Goal: Task Accomplishment & Management: Manage account settings

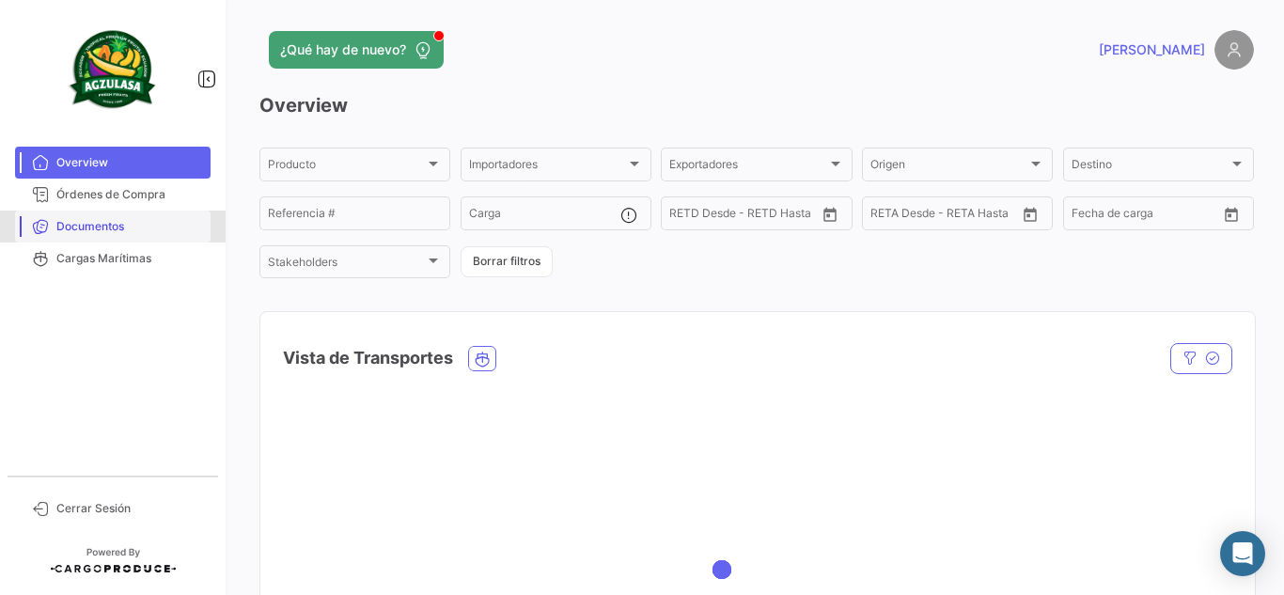
click at [133, 230] on span "Documentos" at bounding box center [129, 226] width 147 height 17
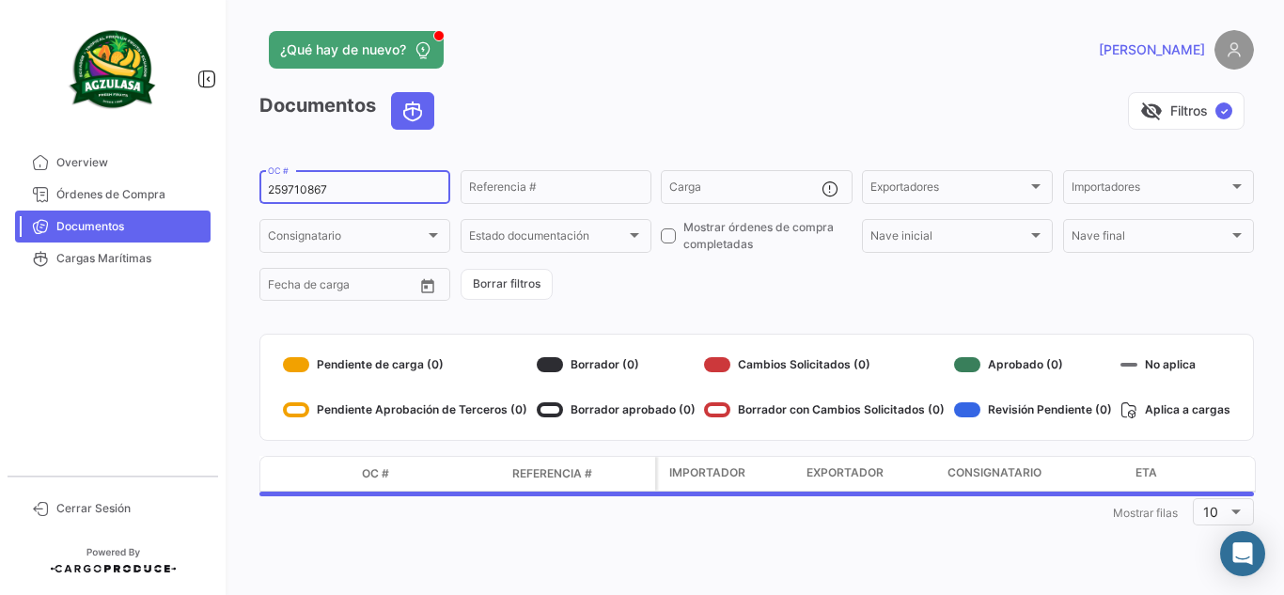
drag, startPoint x: 354, startPoint y: 190, endPoint x: 211, endPoint y: 173, distance: 144.8
click at [211, 173] on mat-sidenav-container "Overview Órdenes de Compra Documentos Cargas Marítimas Cerrar Sesión ¿Qué hay d…" at bounding box center [642, 297] width 1284 height 595
paste input "GQL0414753"
type input "GQL0414753"
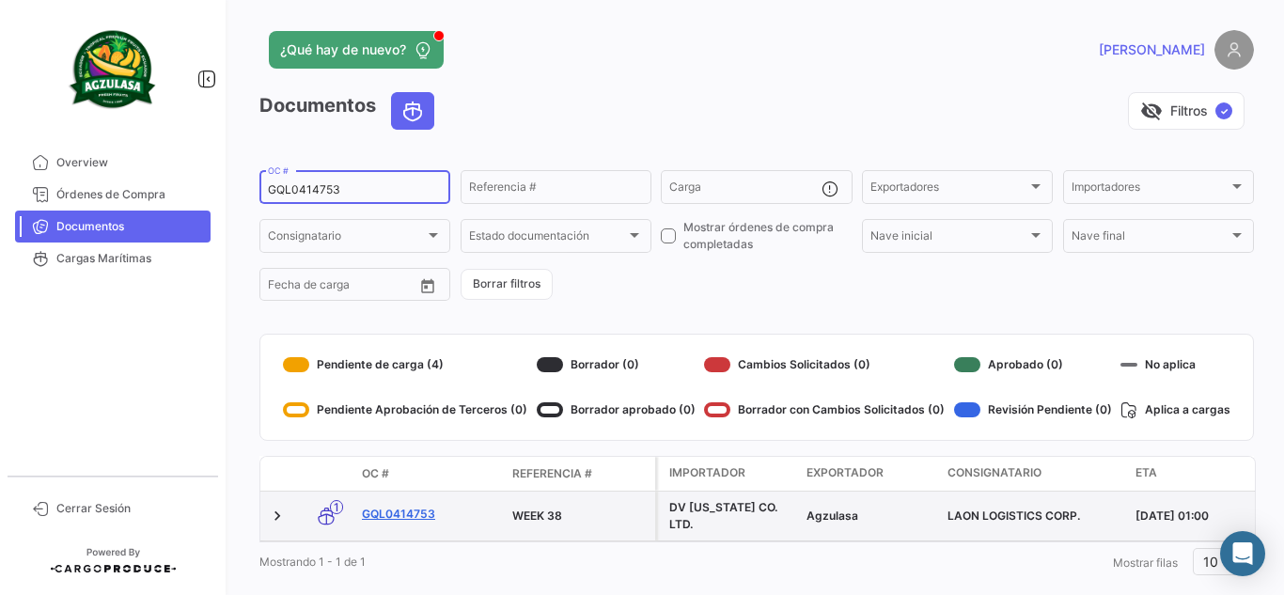
click at [416, 516] on link "GQL0414753" at bounding box center [429, 514] width 135 height 17
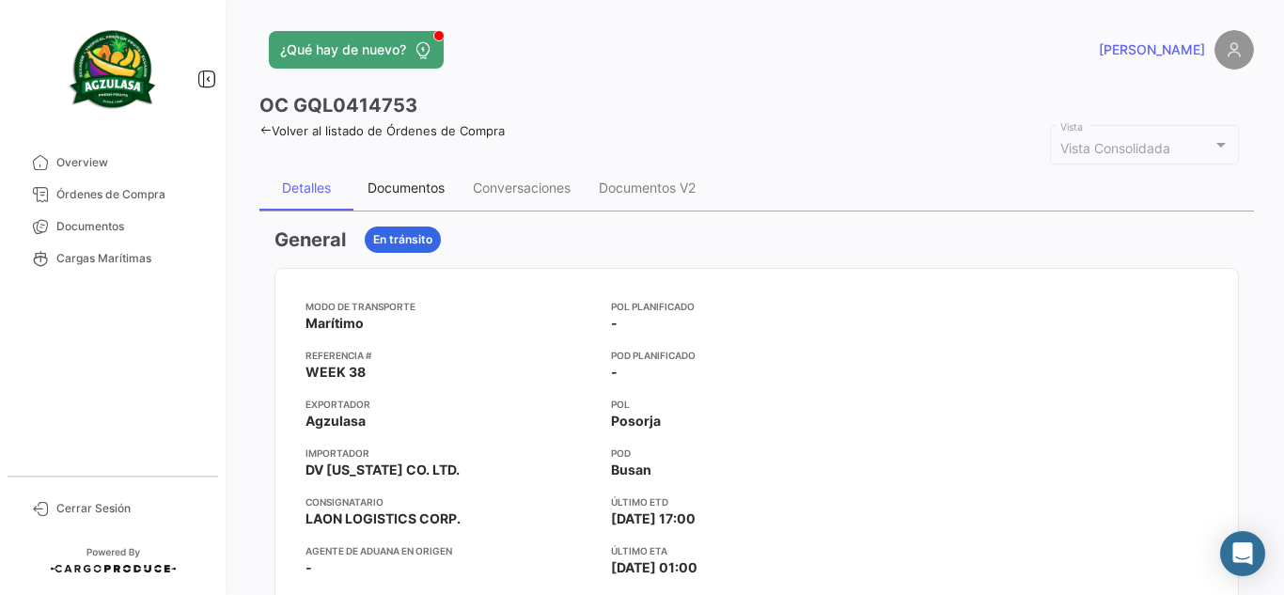
click at [385, 199] on div "Documentos" at bounding box center [405, 187] width 105 height 45
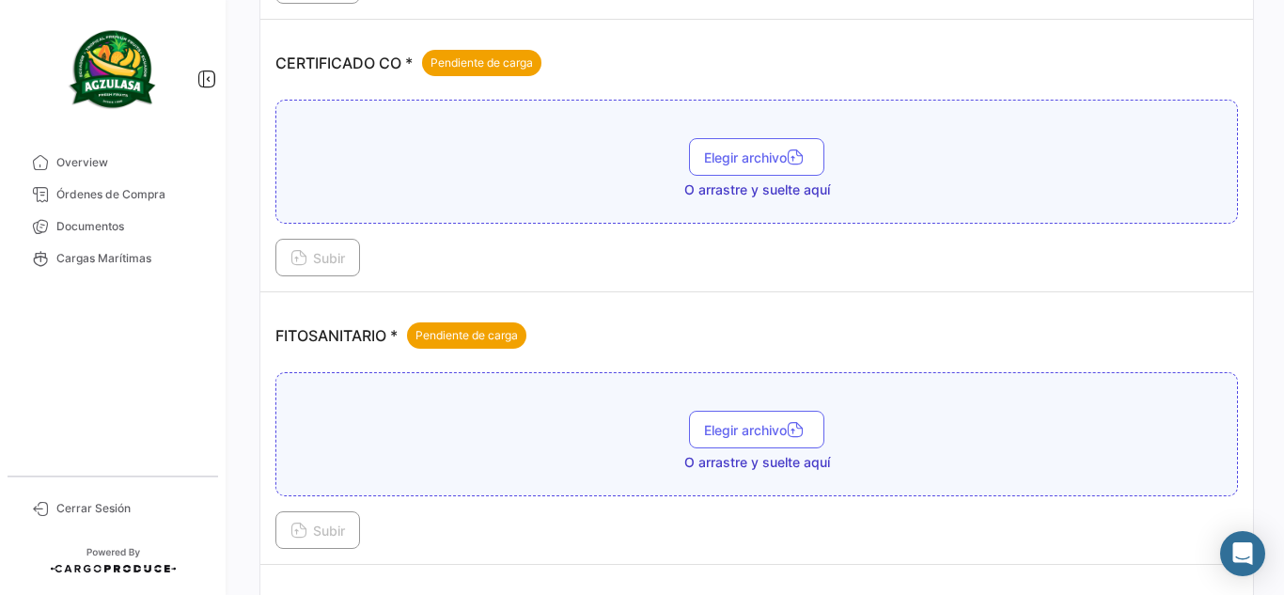
scroll to position [470, 0]
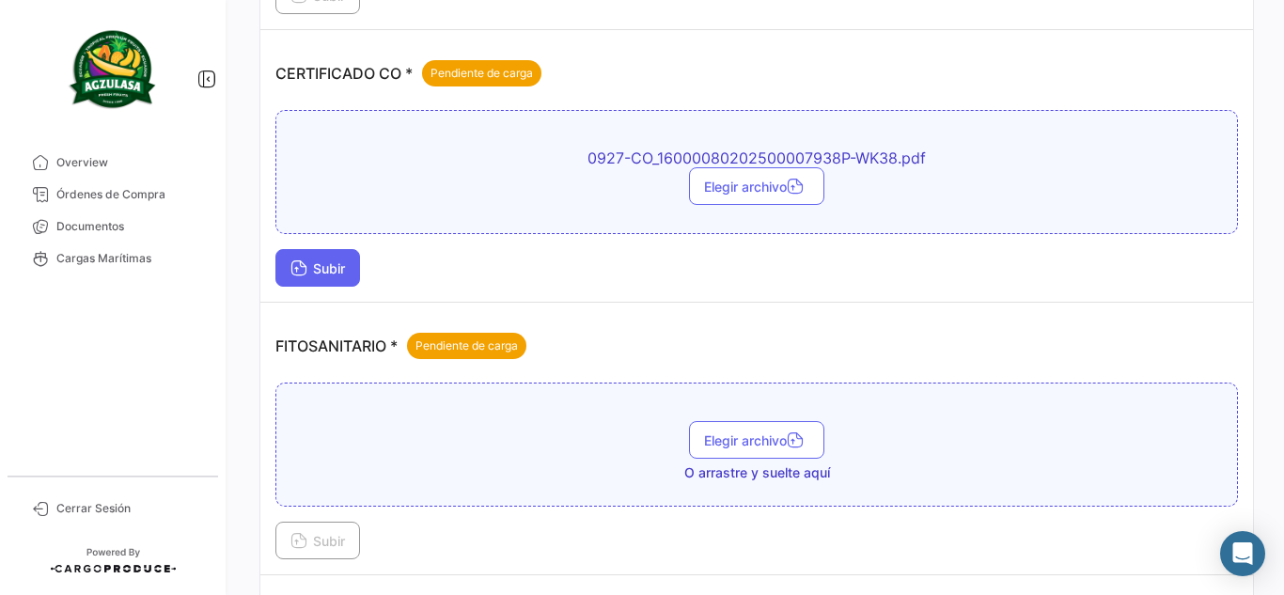
click at [312, 275] on span "Subir" at bounding box center [318, 268] width 55 height 16
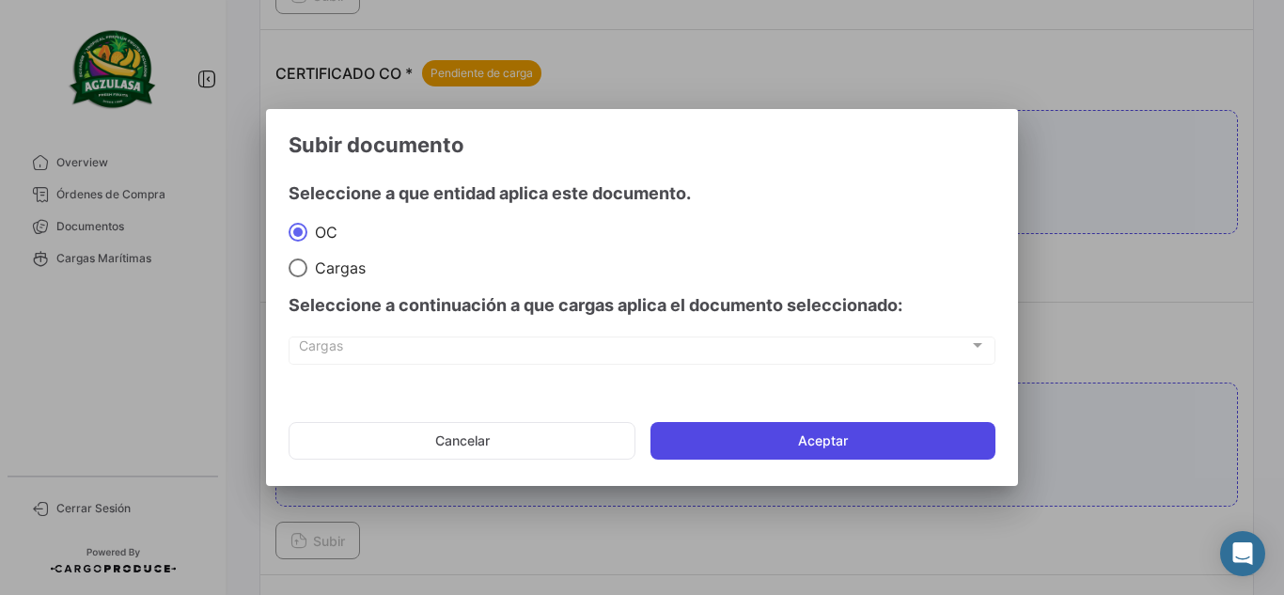
click at [840, 446] on button "Aceptar" at bounding box center [823, 441] width 345 height 38
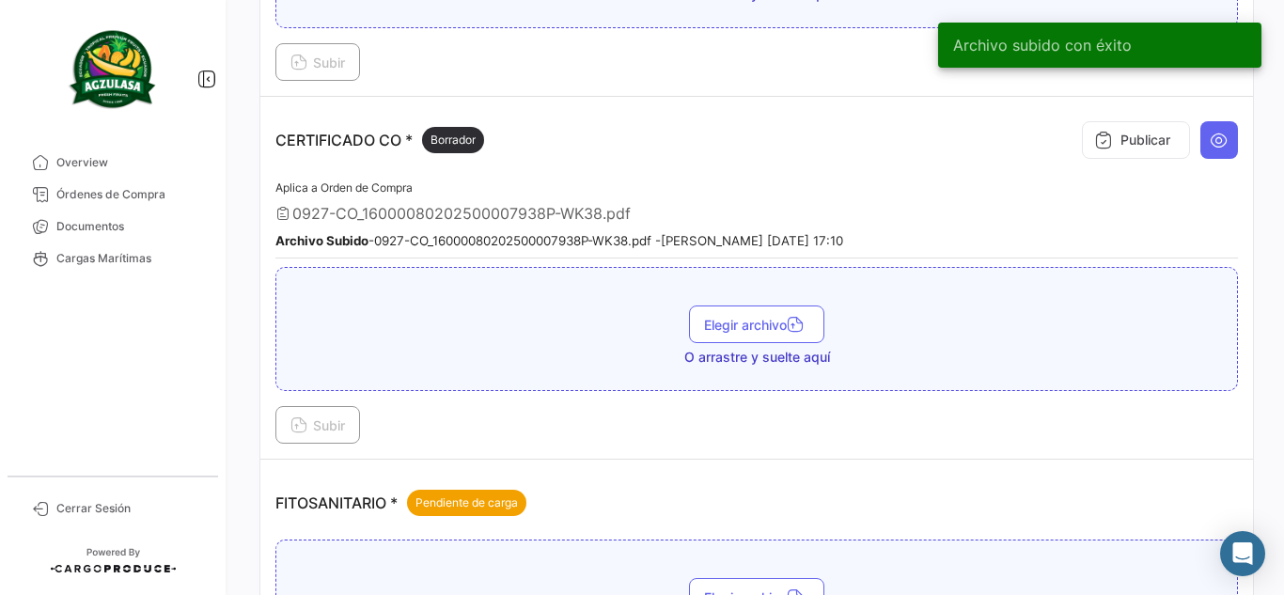
scroll to position [376, 0]
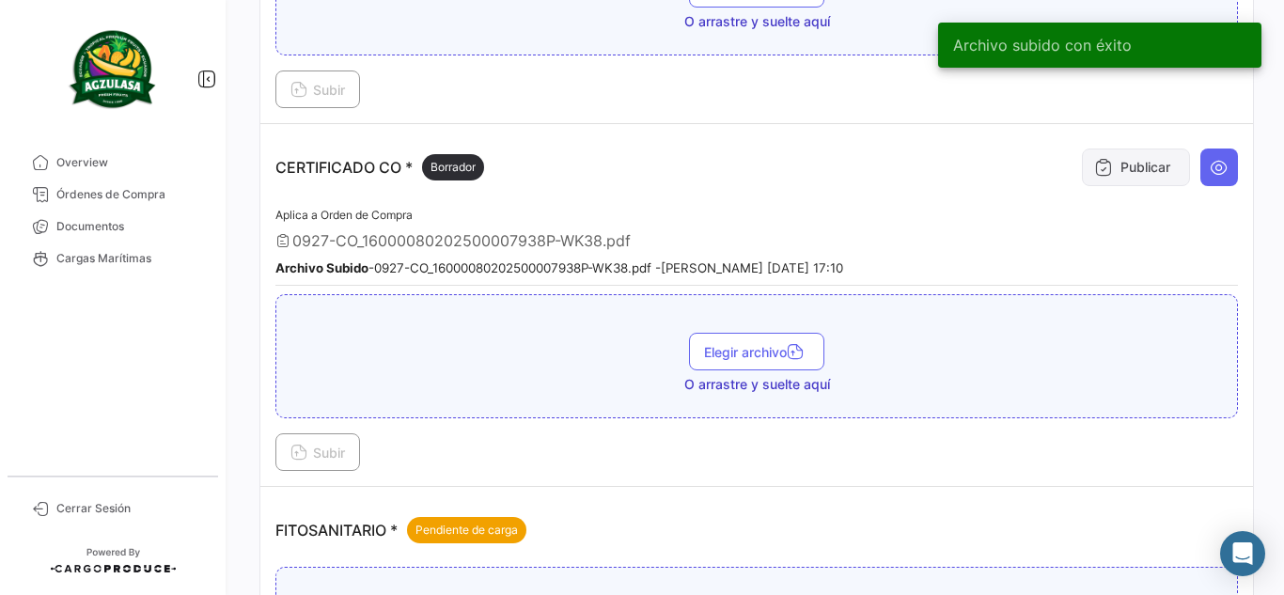
click at [1136, 175] on button "Publicar" at bounding box center [1136, 168] width 108 height 38
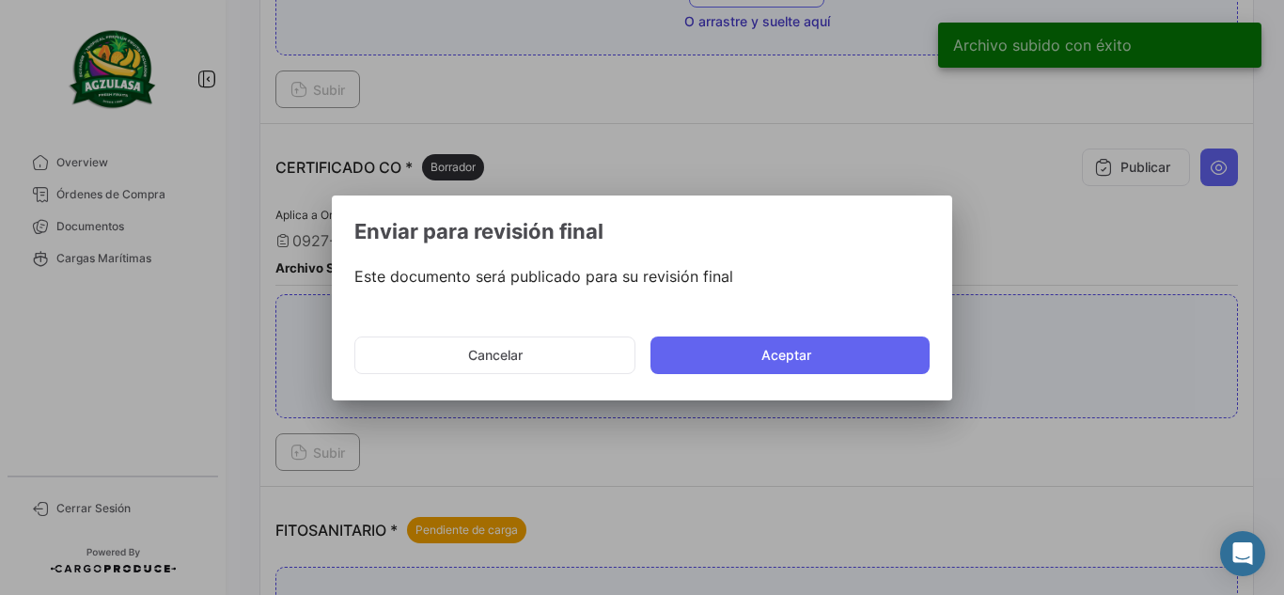
click at [696, 345] on button "Aceptar" at bounding box center [790, 356] width 279 height 38
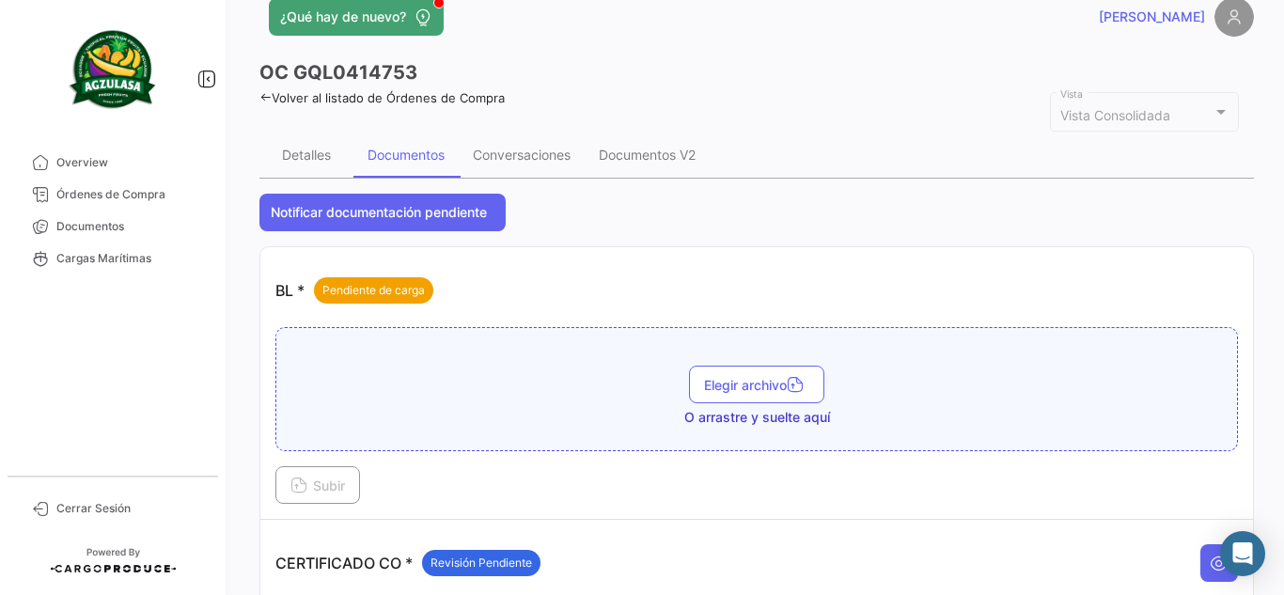
scroll to position [0, 0]
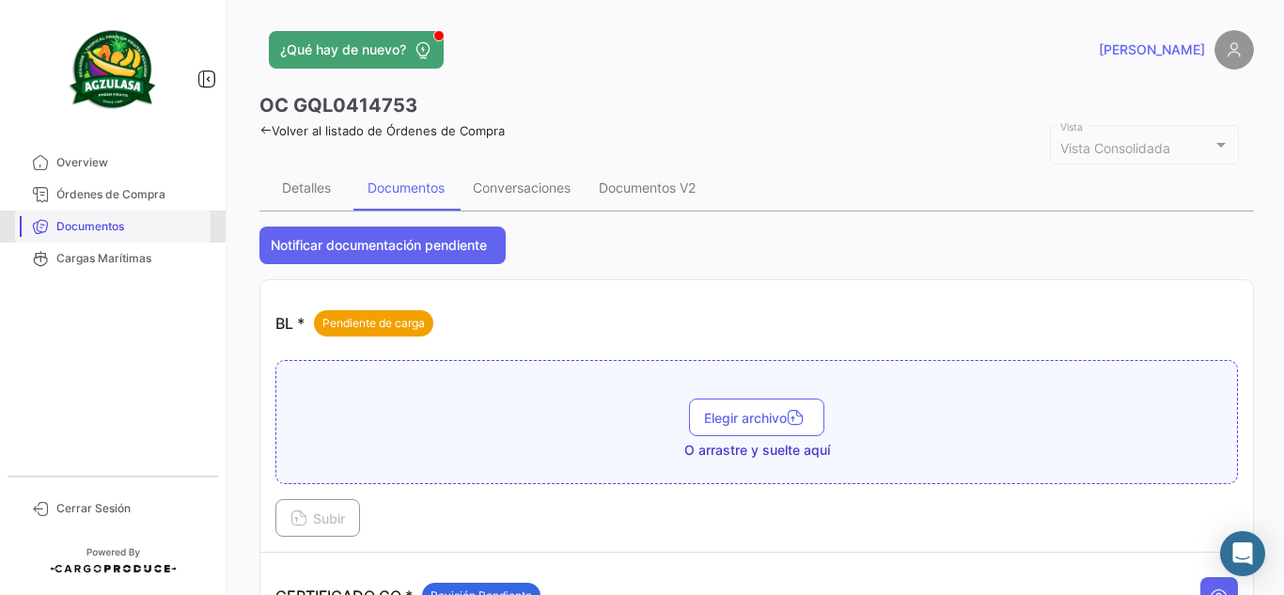
click at [133, 216] on link "Documentos" at bounding box center [113, 227] width 196 height 32
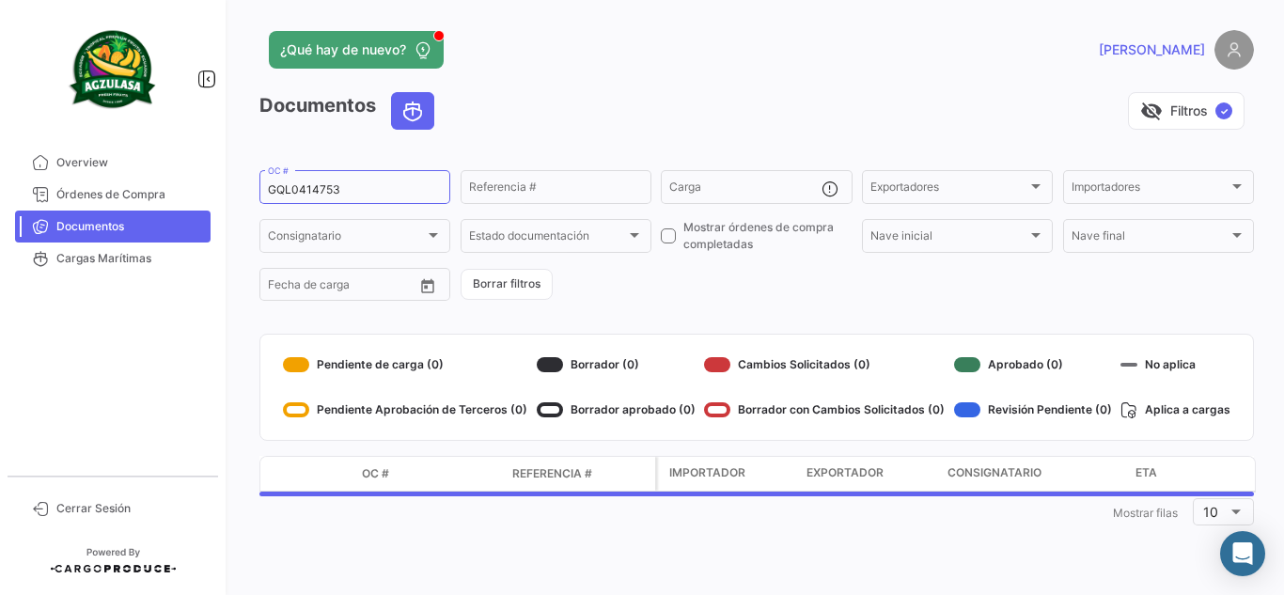
click at [16, 152] on mat-sidenav-container "Overview Órdenes de Compra Documentos Cargas Marítimas Cerrar Sesión ¿Qué hay d…" at bounding box center [642, 297] width 1284 height 595
click at [355, 186] on input "GQL0414753" at bounding box center [355, 189] width 174 height 13
drag, startPoint x: 355, startPoint y: 186, endPoint x: 48, endPoint y: 160, distance: 308.6
click at [74, 161] on mat-sidenav-container "Overview Órdenes de Compra Documentos Cargas Marítimas Cerrar Sesión ¿Qué hay d…" at bounding box center [642, 297] width 1284 height 595
paste input "5535"
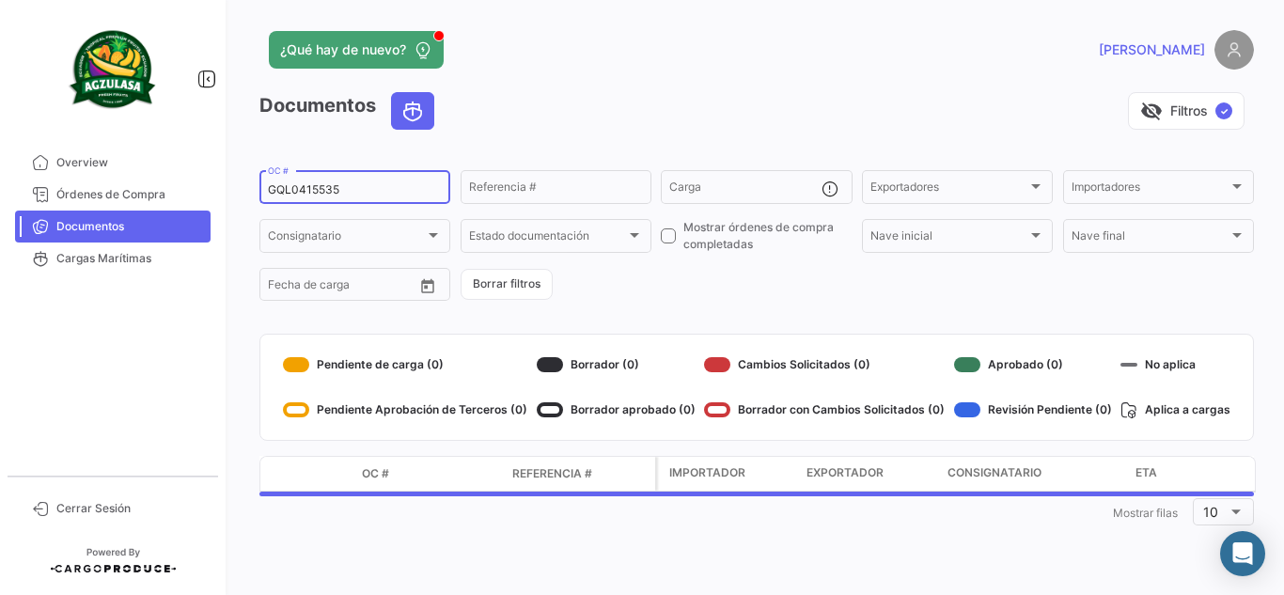
type input "GQL0415535"
click at [656, 67] on div "¿Qué hay de nuevo?" at bounding box center [532, 50] width 547 height 38
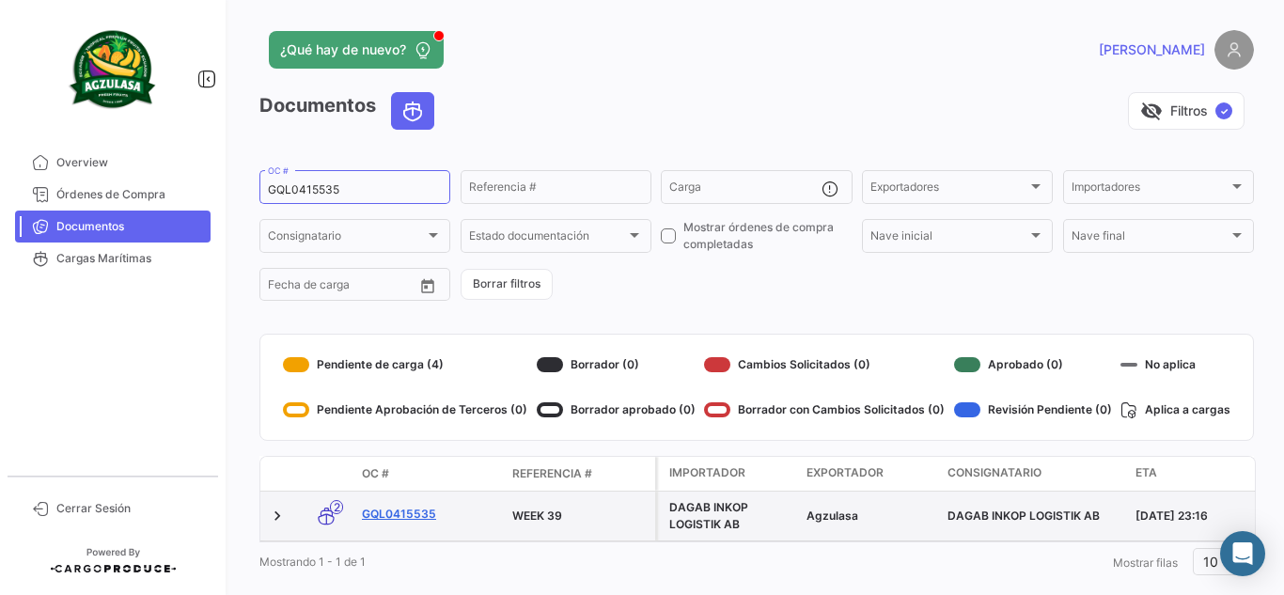
click at [428, 510] on link "GQL0415535" at bounding box center [429, 514] width 135 height 17
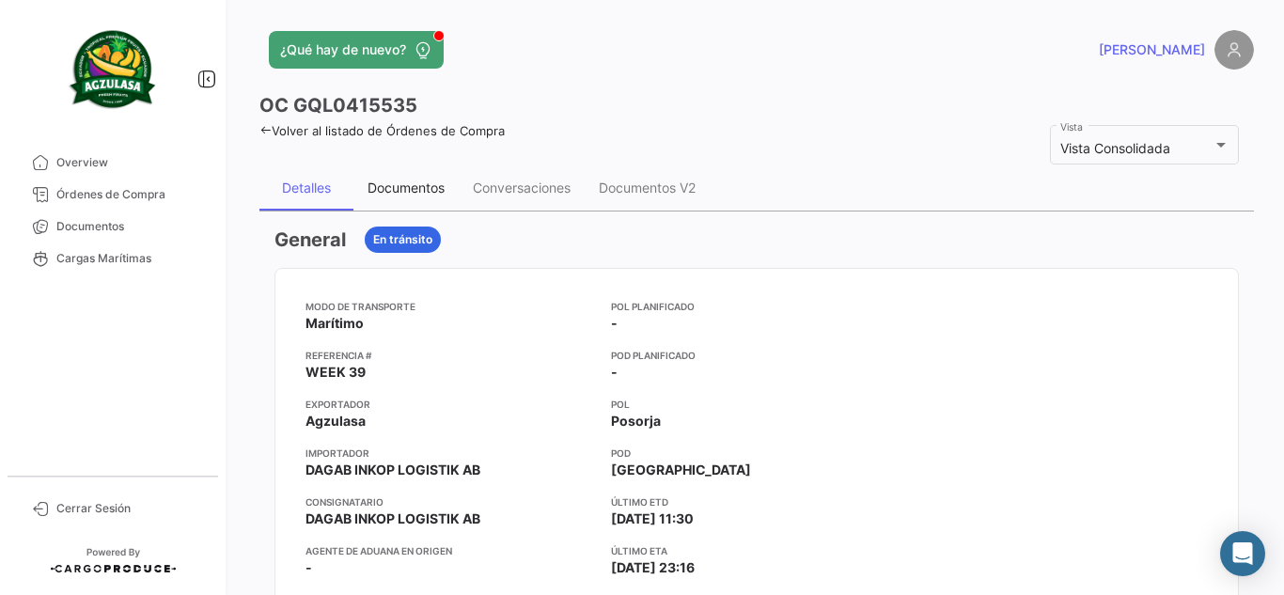
click at [425, 191] on div "Documentos" at bounding box center [406, 188] width 77 height 16
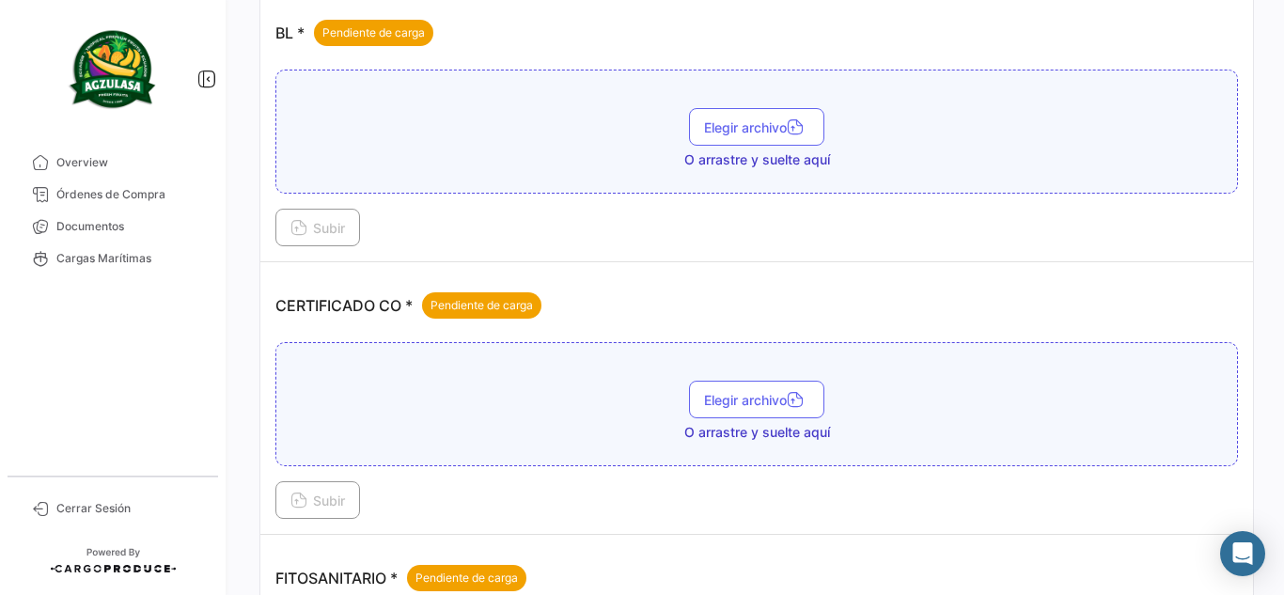
scroll to position [282, 0]
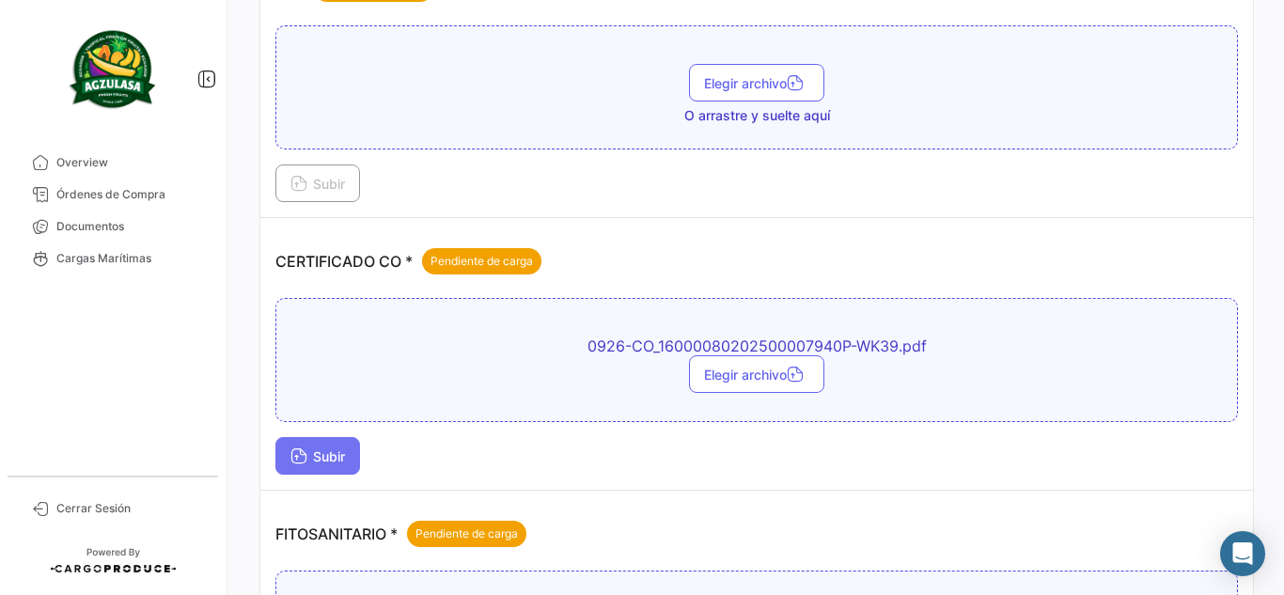
click at [342, 461] on span "Subir" at bounding box center [318, 456] width 55 height 16
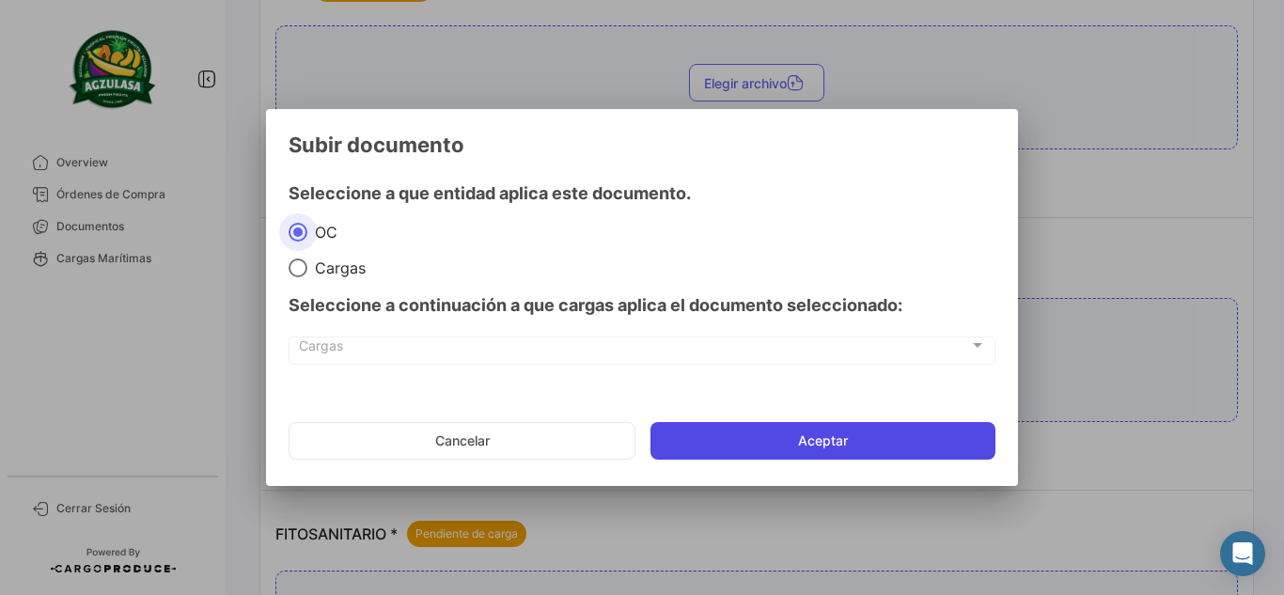
click at [809, 432] on button "Aceptar" at bounding box center [823, 441] width 345 height 38
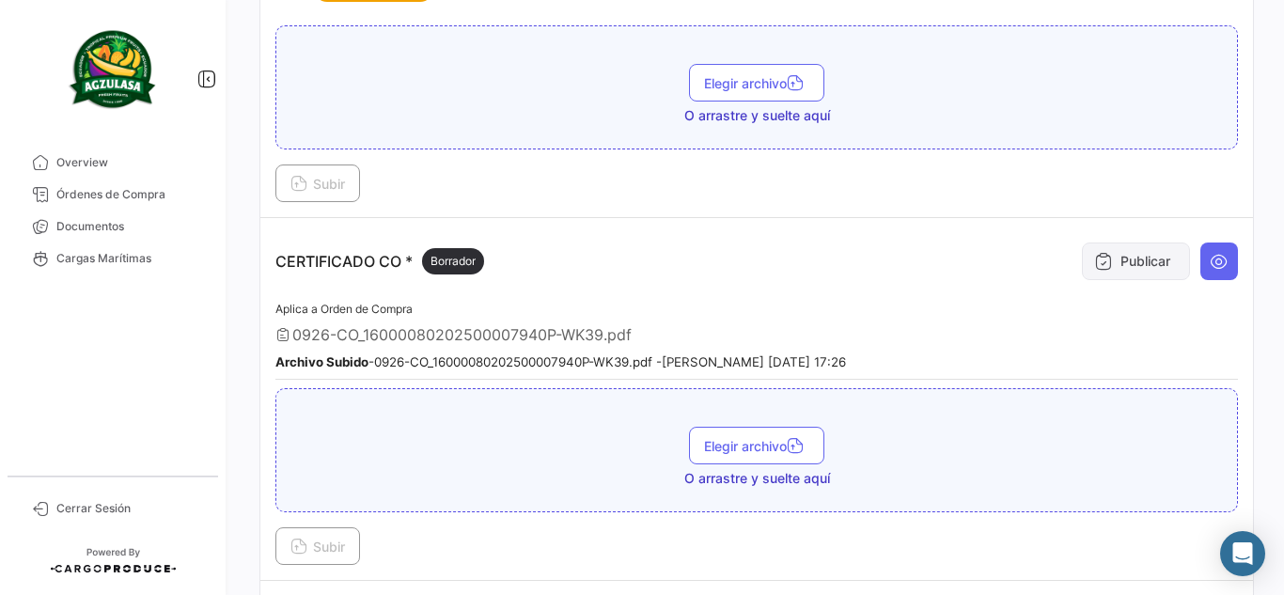
click at [1143, 272] on button "Publicar" at bounding box center [1136, 262] width 108 height 38
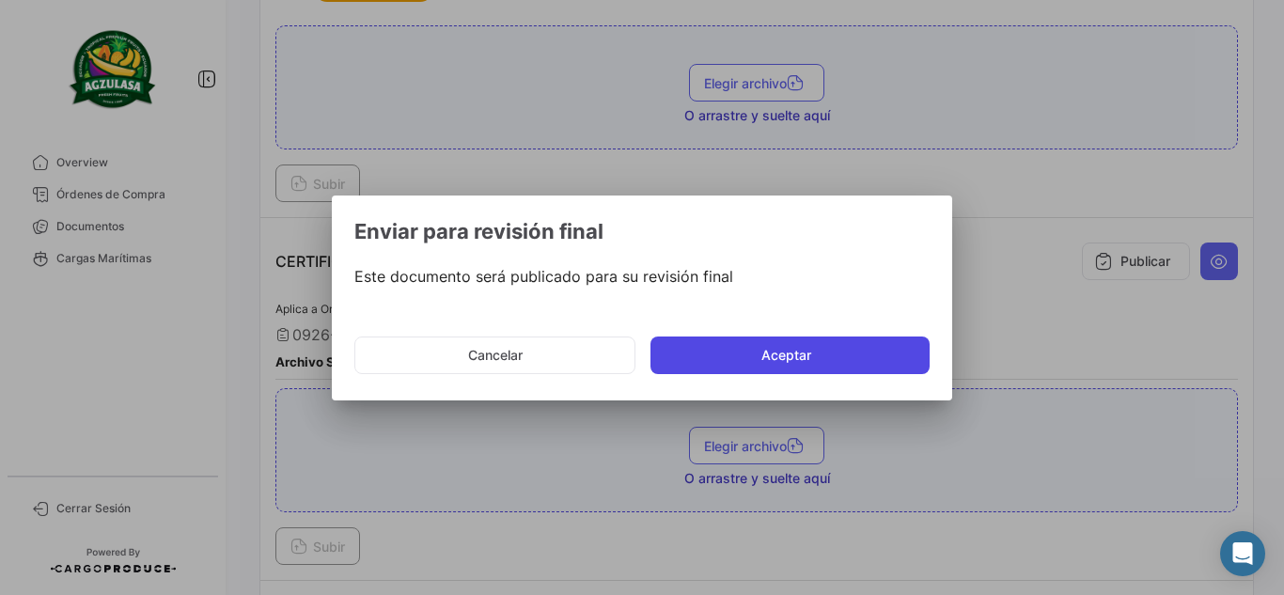
click at [820, 352] on button "Aceptar" at bounding box center [790, 356] width 279 height 38
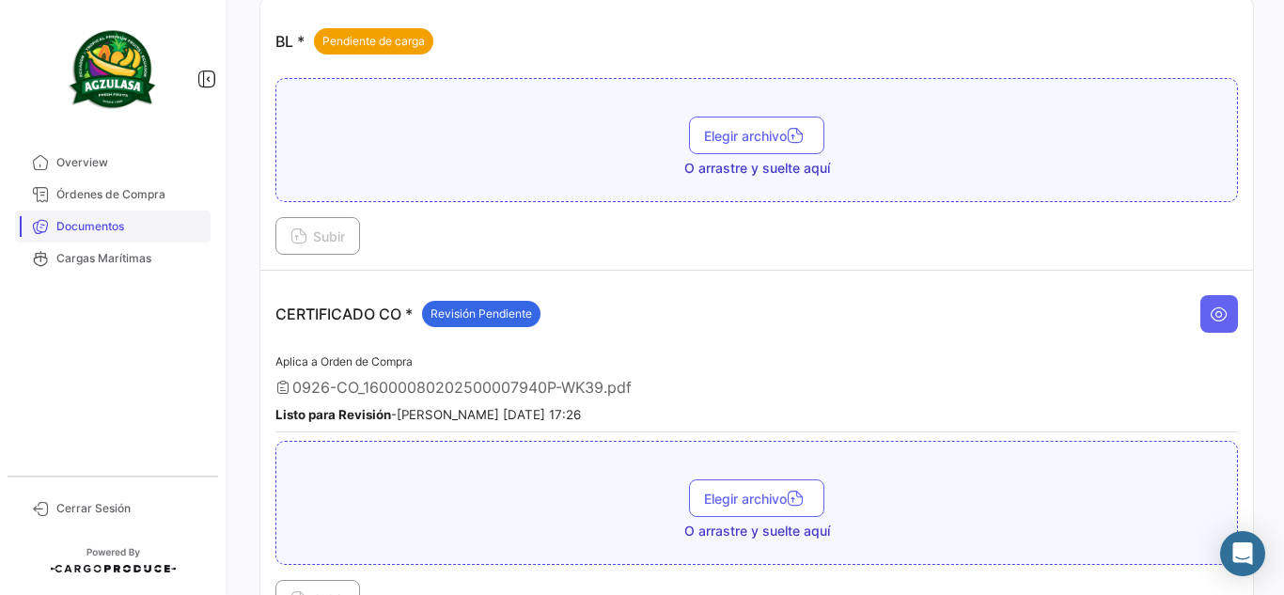
click at [139, 228] on span "Documentos" at bounding box center [129, 226] width 147 height 17
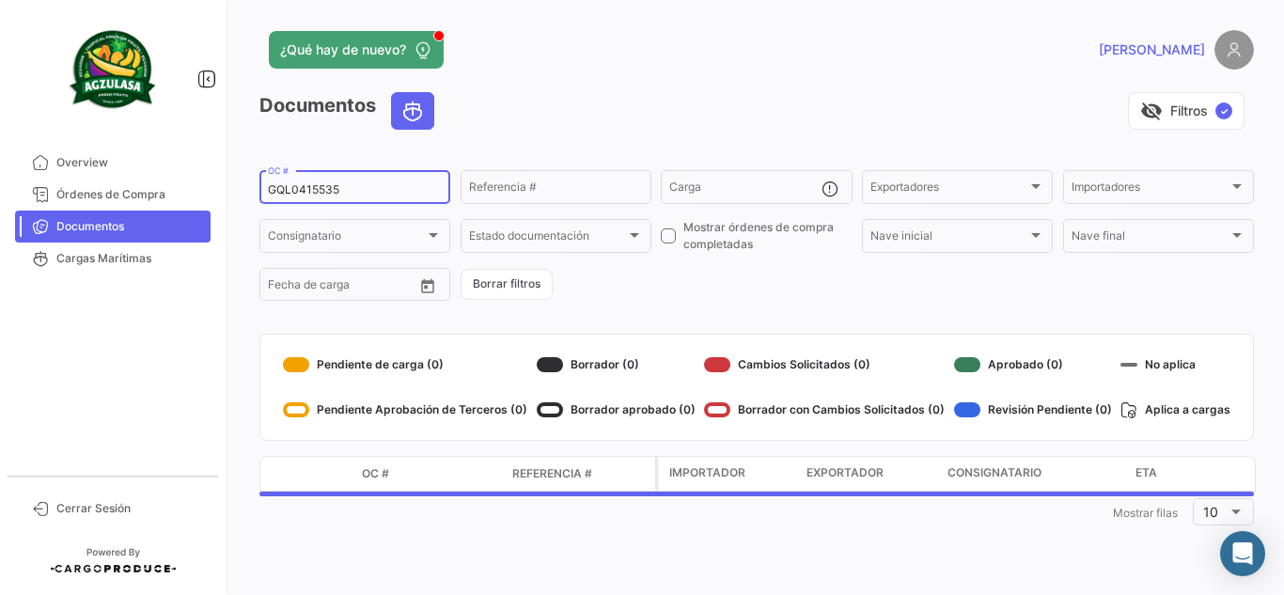
drag, startPoint x: 386, startPoint y: 184, endPoint x: 212, endPoint y: 155, distance: 176.4
click at [214, 155] on mat-sidenav-container "Overview Órdenes de Compra Documentos Cargas Marítimas Cerrar Sesión ¿Qué hay d…" at bounding box center [642, 297] width 1284 height 595
paste input "39"
type input "GQL0415395"
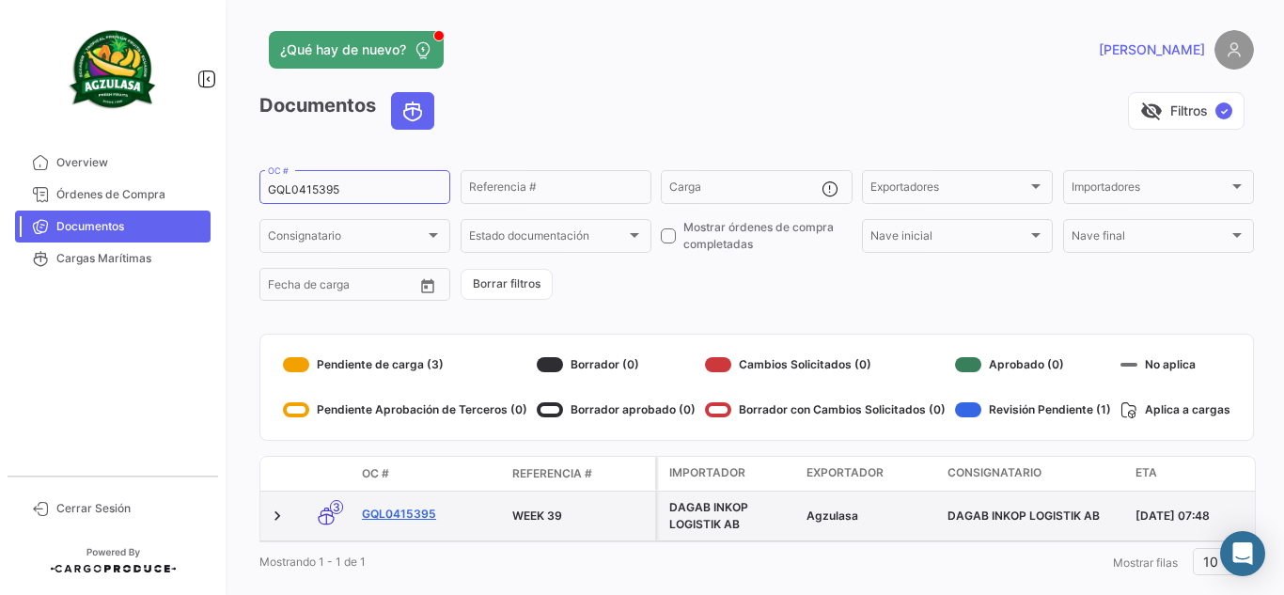
click at [385, 510] on link "GQL0415395" at bounding box center [429, 514] width 135 height 17
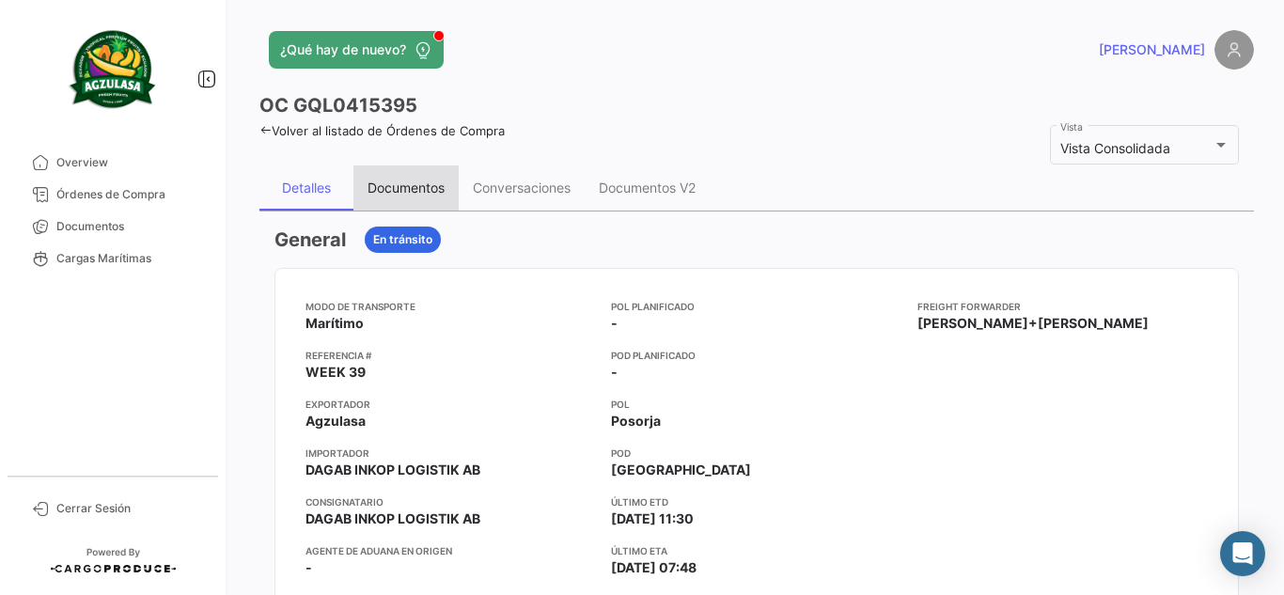
click at [422, 177] on div "Documentos" at bounding box center [405, 187] width 105 height 45
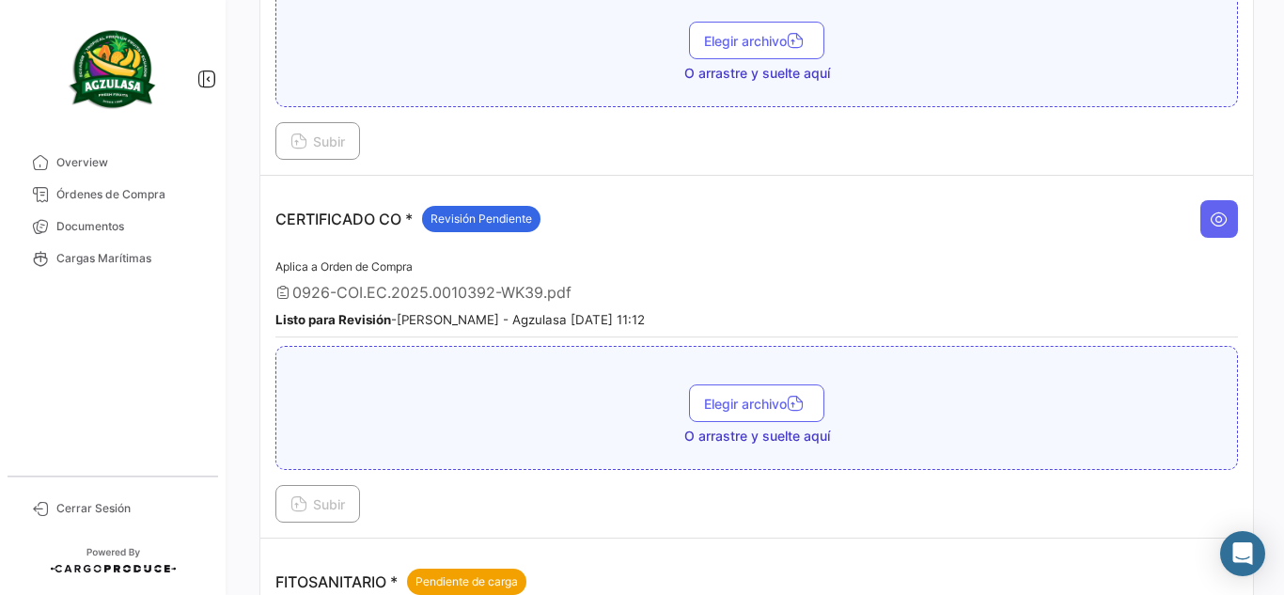
scroll to position [376, 0]
click at [1218, 219] on icon at bounding box center [1219, 220] width 19 height 19
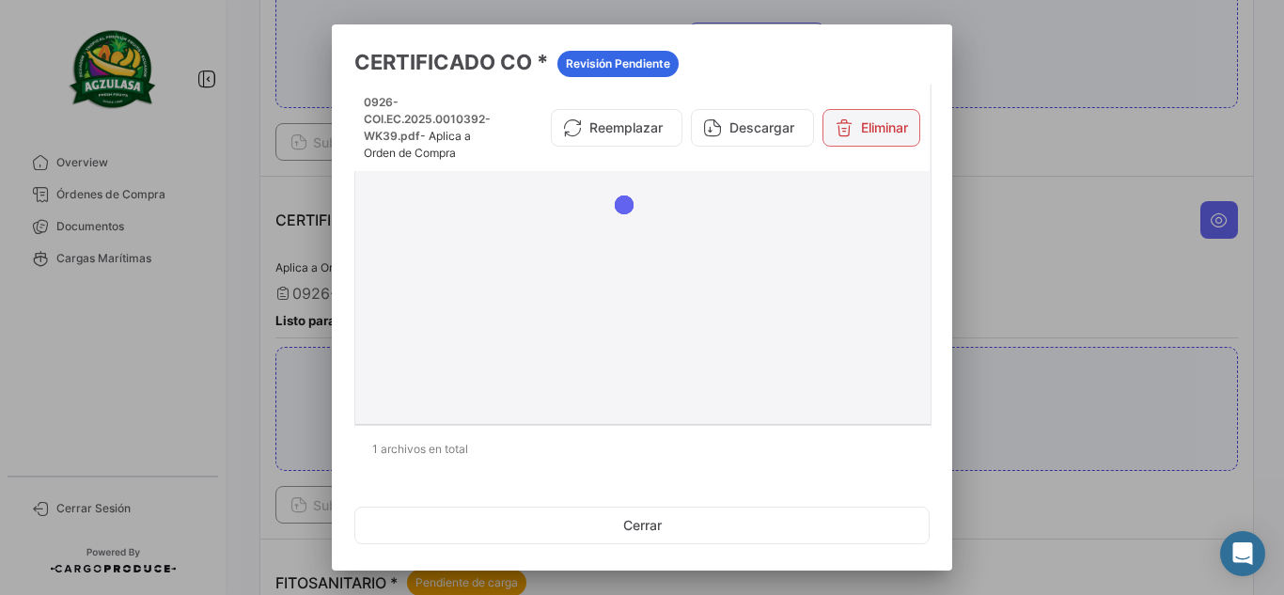
click at [887, 140] on button "Eliminar" at bounding box center [872, 128] width 98 height 38
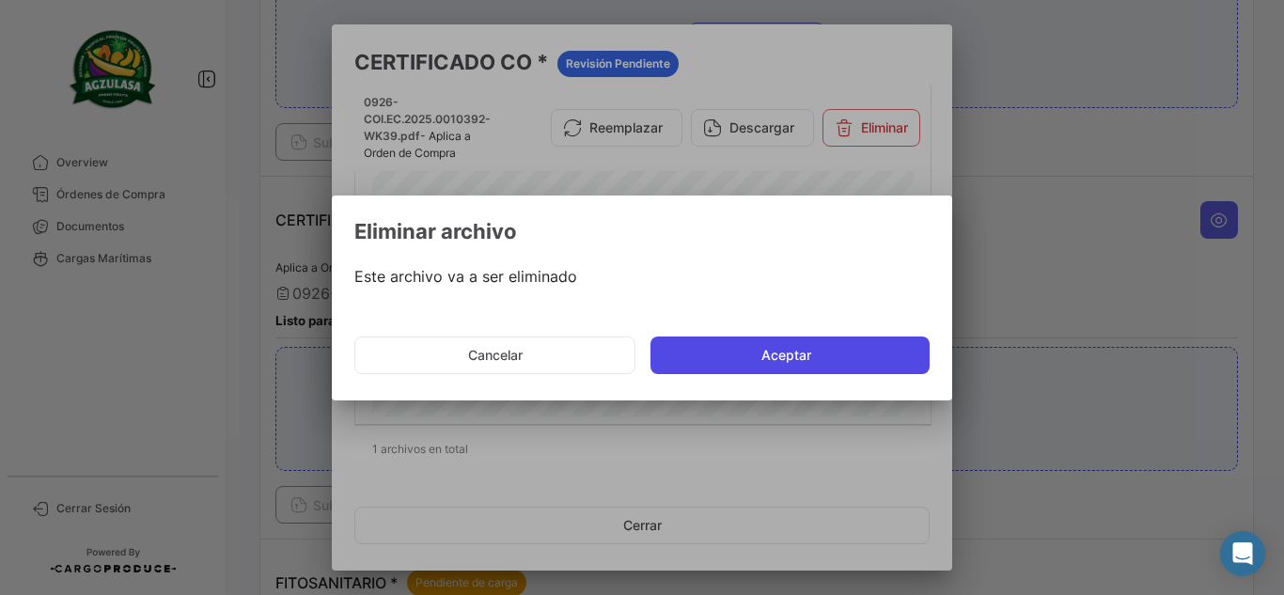
click at [815, 369] on button "Aceptar" at bounding box center [790, 356] width 279 height 38
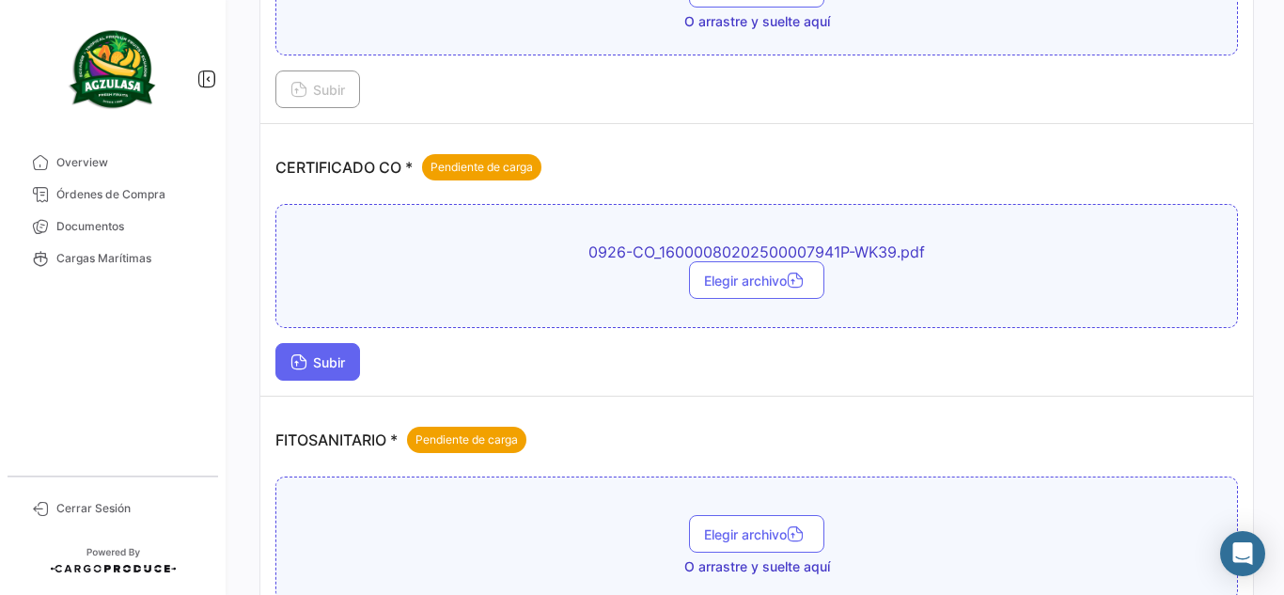
click at [344, 368] on span "Subir" at bounding box center [318, 362] width 55 height 16
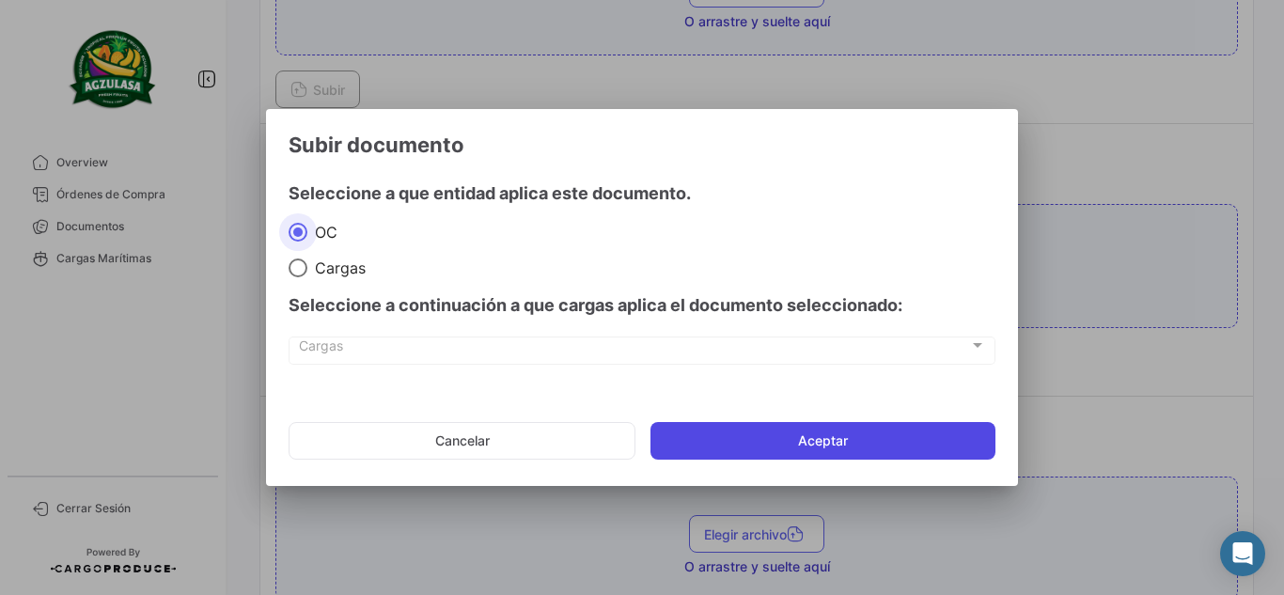
click at [760, 432] on button "Aceptar" at bounding box center [823, 441] width 345 height 38
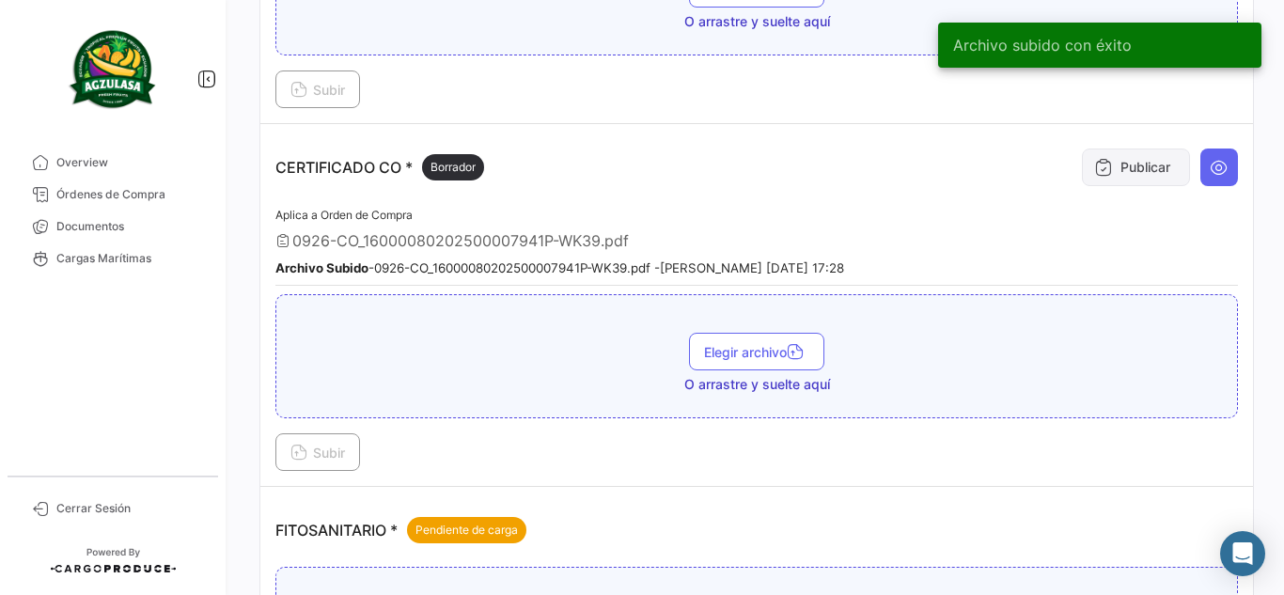
click at [1102, 159] on icon at bounding box center [1103, 167] width 19 height 19
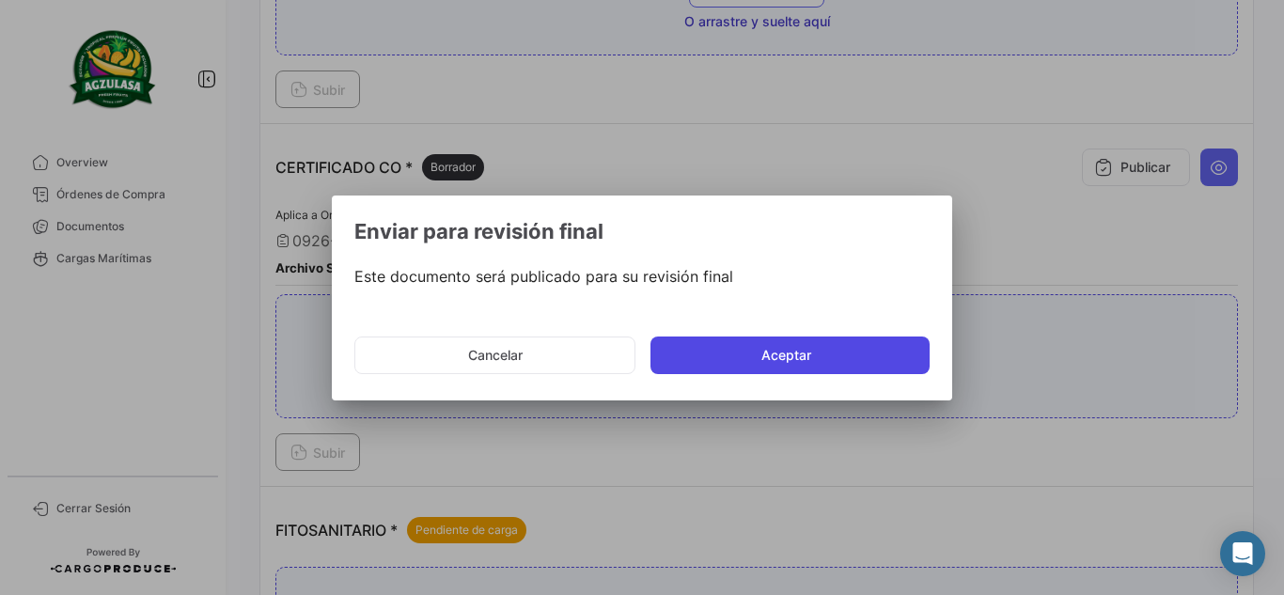
click at [875, 353] on button "Aceptar" at bounding box center [790, 356] width 279 height 38
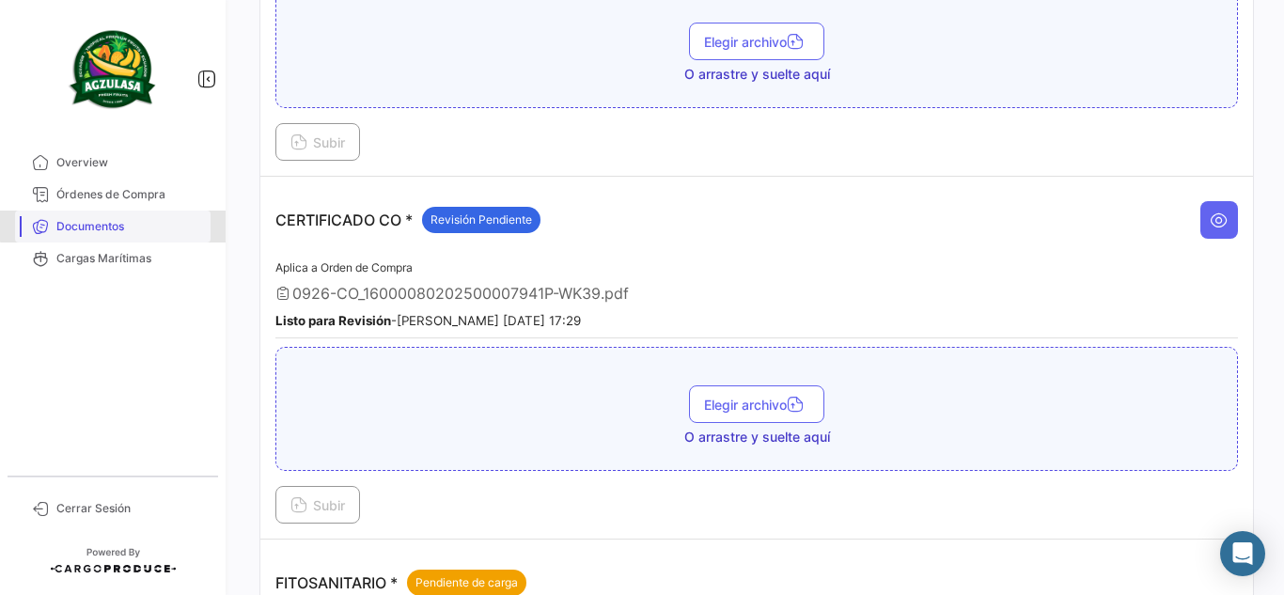
click at [129, 214] on link "Documentos" at bounding box center [113, 227] width 196 height 32
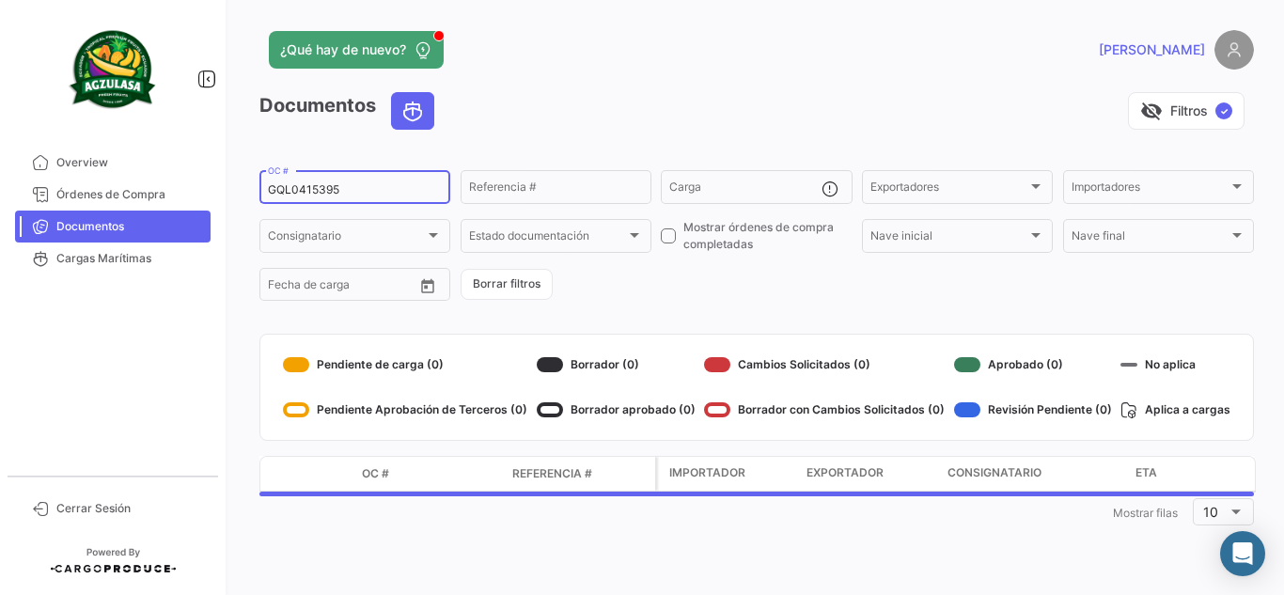
drag, startPoint x: 334, startPoint y: 187, endPoint x: 241, endPoint y: 182, distance: 93.2
click at [241, 182] on div "¿Qué hay de nuevo? [PERSON_NAME] Documentos visibility_off Filtros ✓ GQL0415395…" at bounding box center [756, 297] width 1055 height 595
type input "5"
paste input "259710867"
type input "259710867"
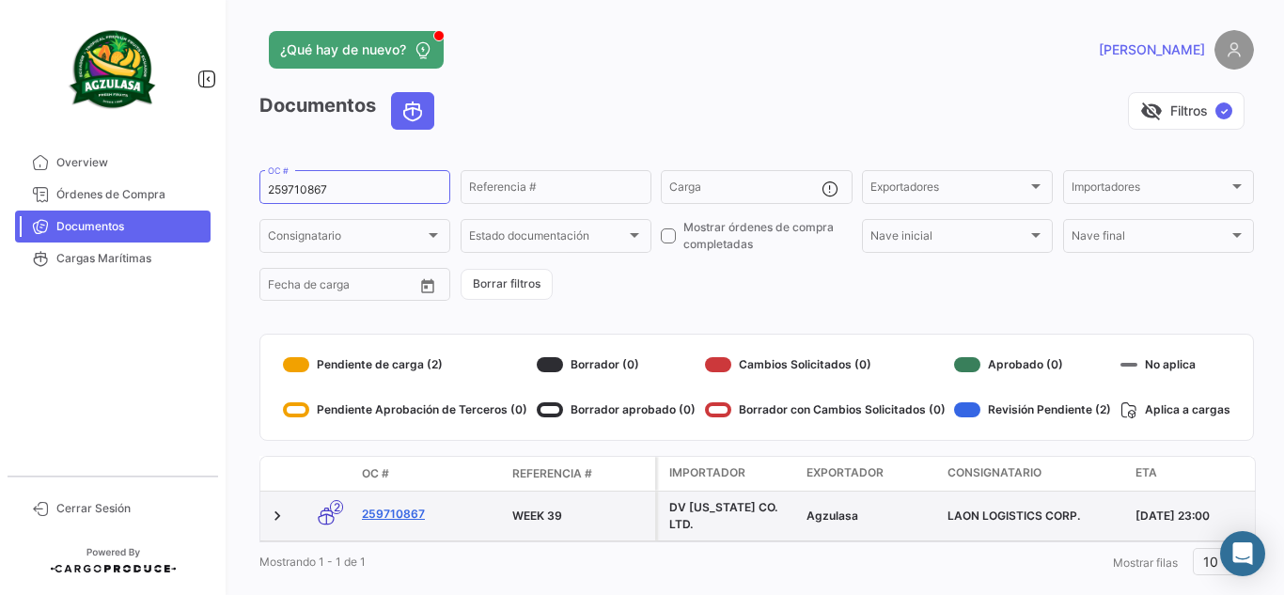
click at [416, 508] on link "259710867" at bounding box center [429, 514] width 135 height 17
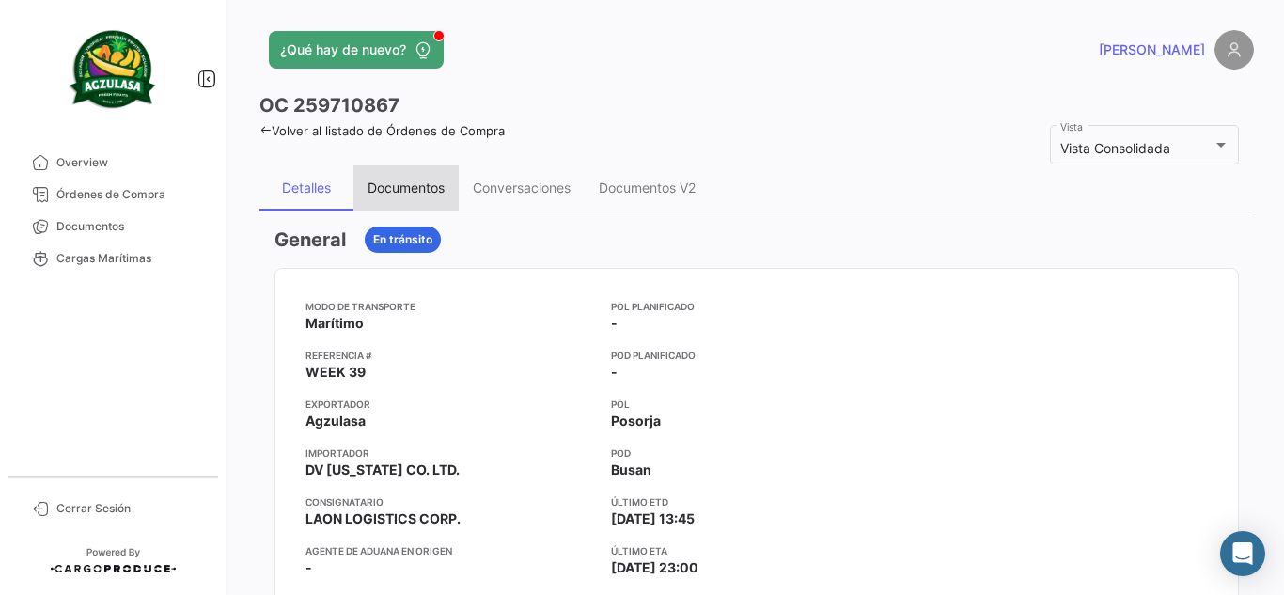
click at [404, 193] on div "Documentos" at bounding box center [406, 188] width 77 height 16
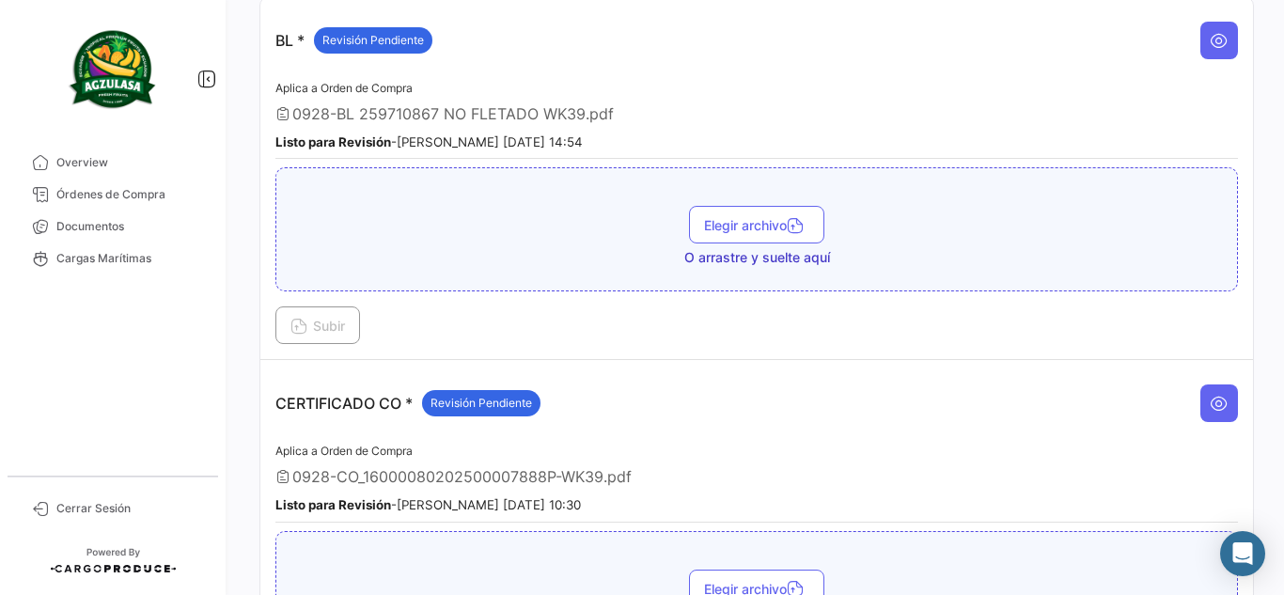
scroll to position [470, 0]
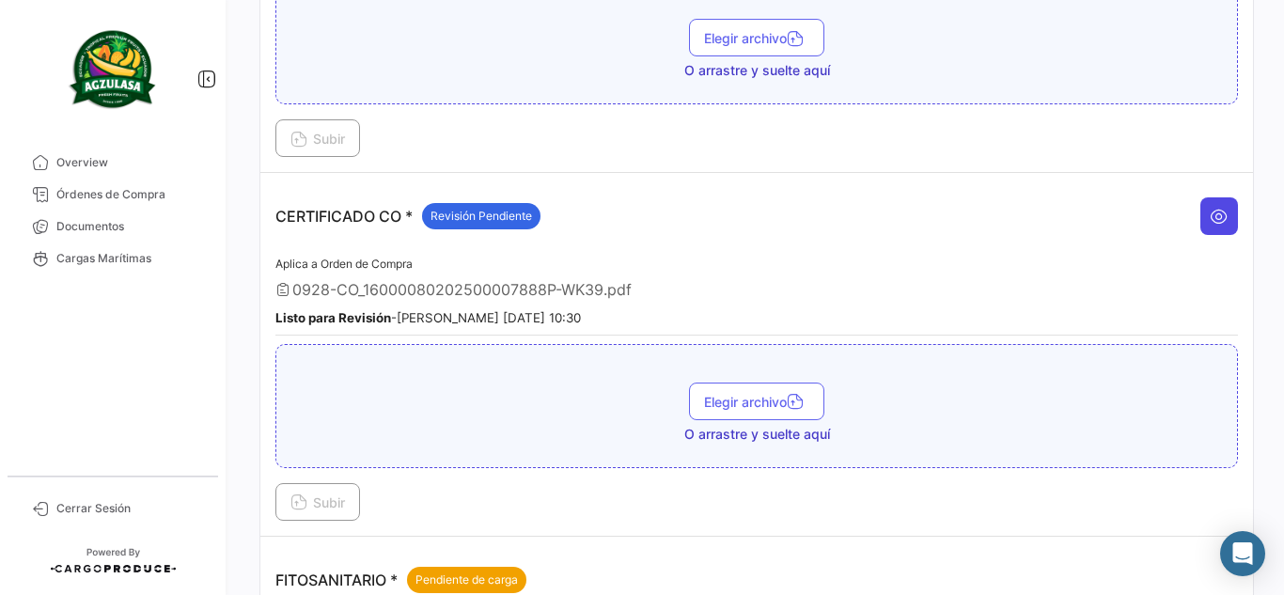
click at [1210, 223] on icon at bounding box center [1219, 216] width 19 height 19
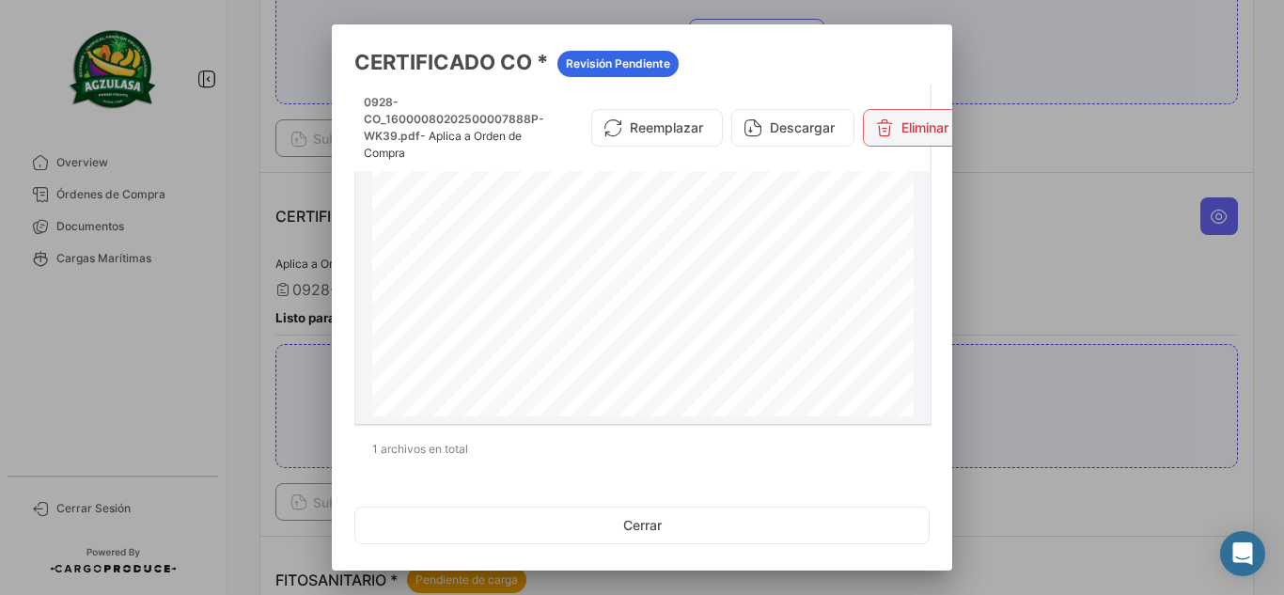
click at [901, 121] on button "Eliminar" at bounding box center [912, 128] width 98 height 38
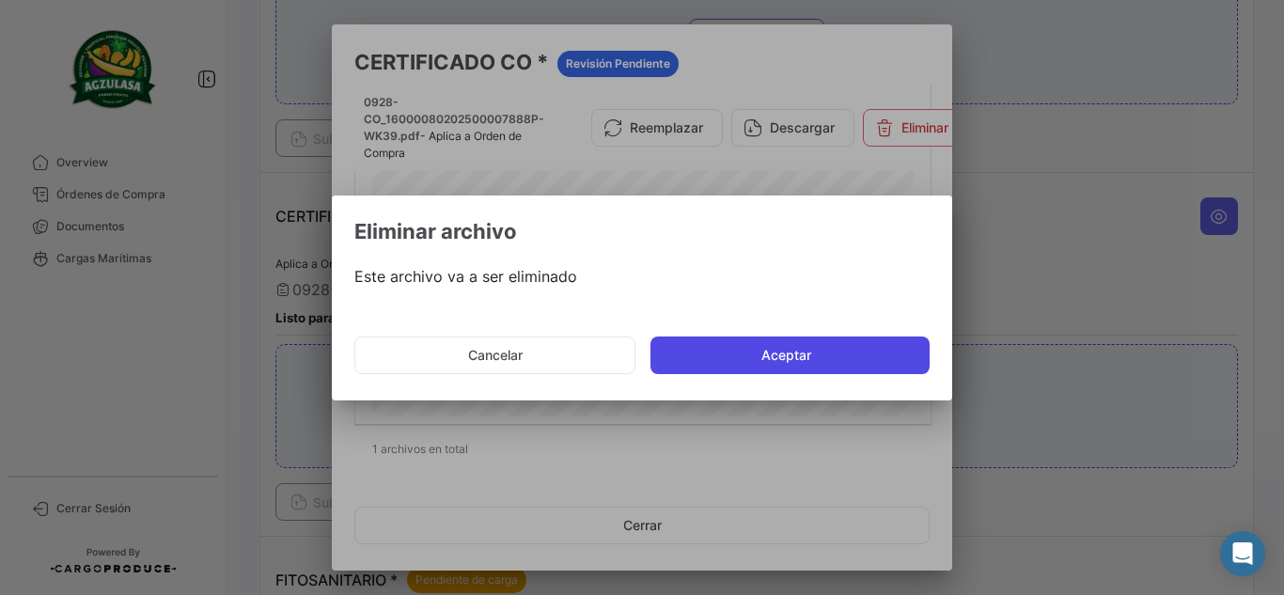
click at [753, 359] on button "Aceptar" at bounding box center [790, 356] width 279 height 38
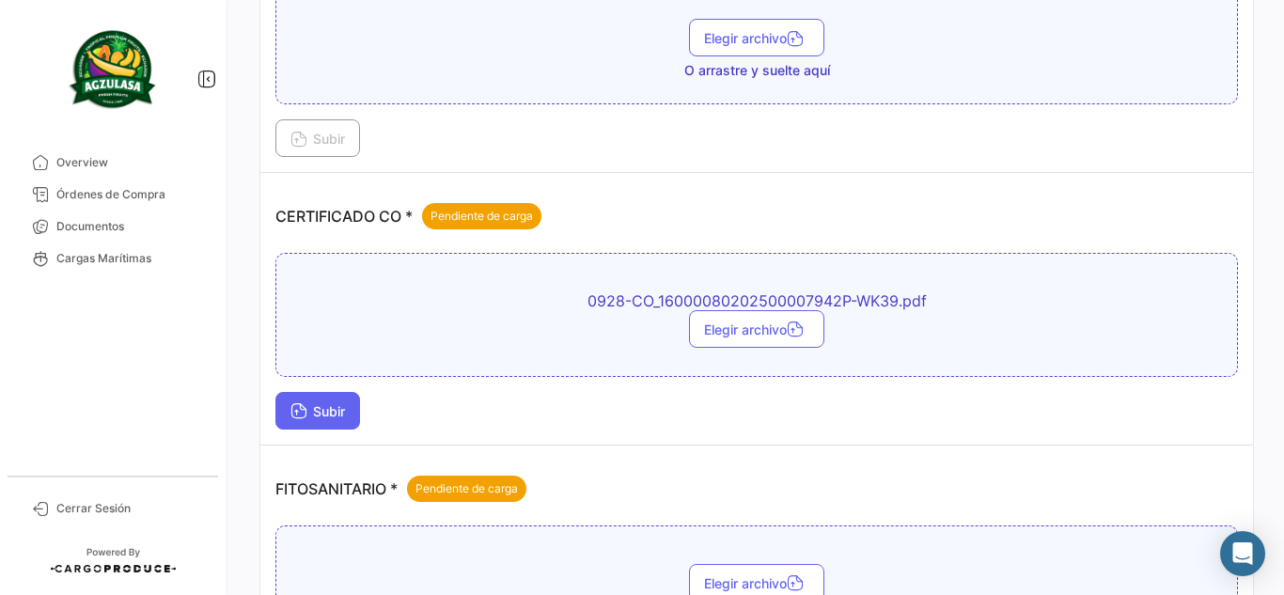
click at [325, 407] on span "Subir" at bounding box center [318, 411] width 55 height 16
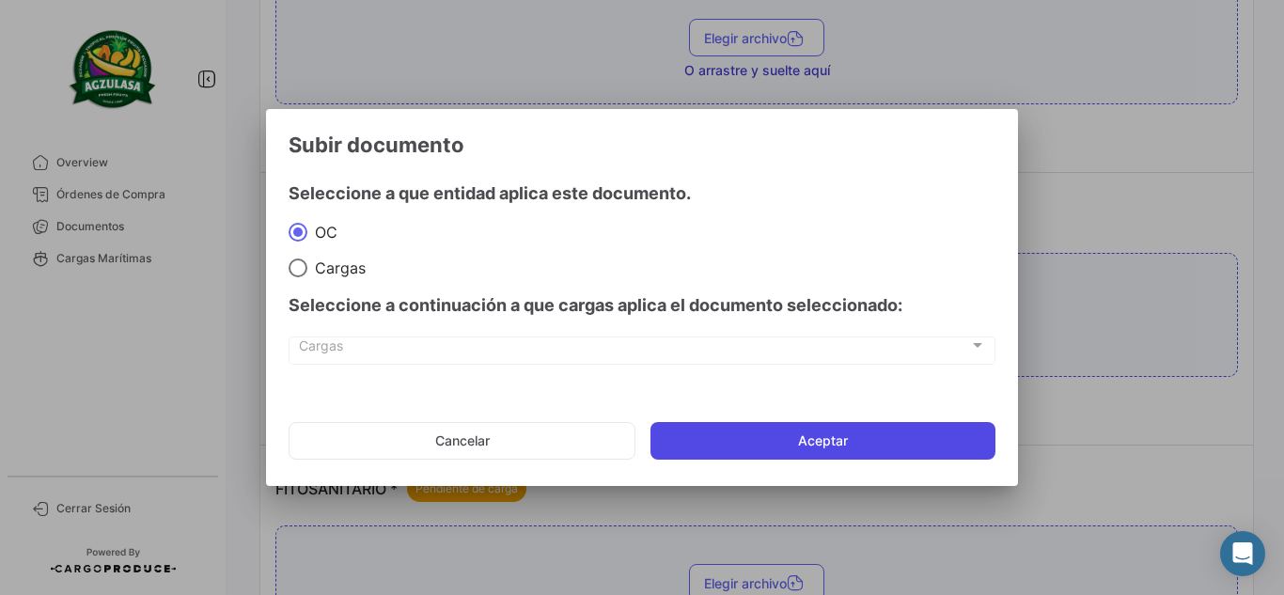
click at [682, 430] on button "Aceptar" at bounding box center [823, 441] width 345 height 38
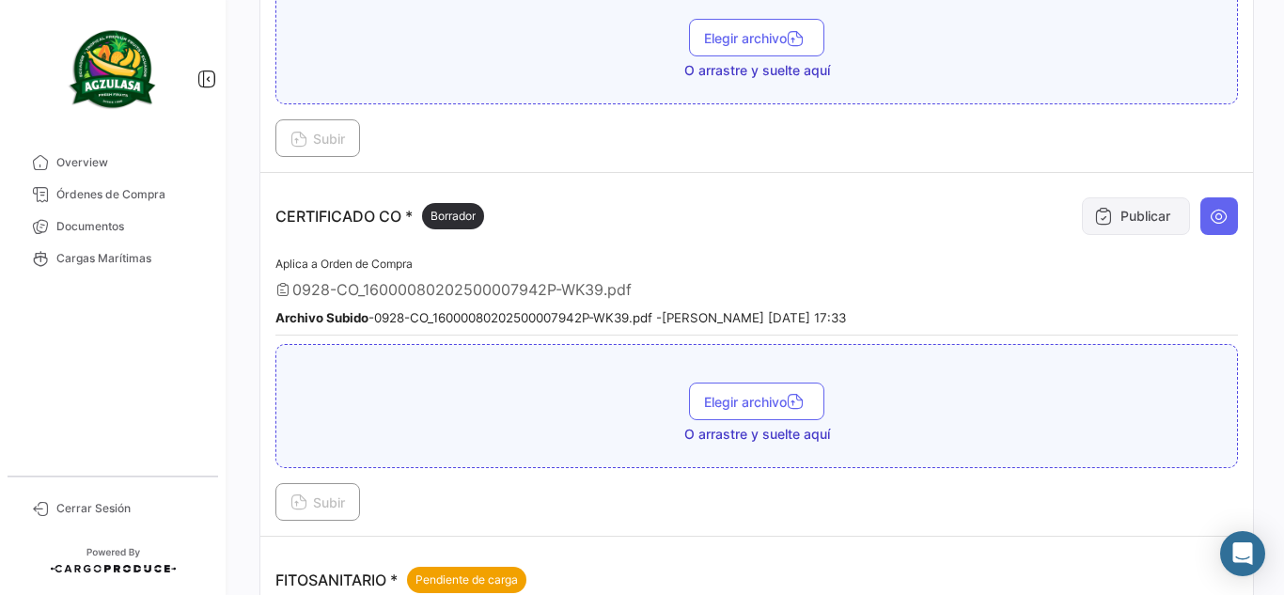
click at [1149, 218] on button "Publicar" at bounding box center [1136, 216] width 108 height 38
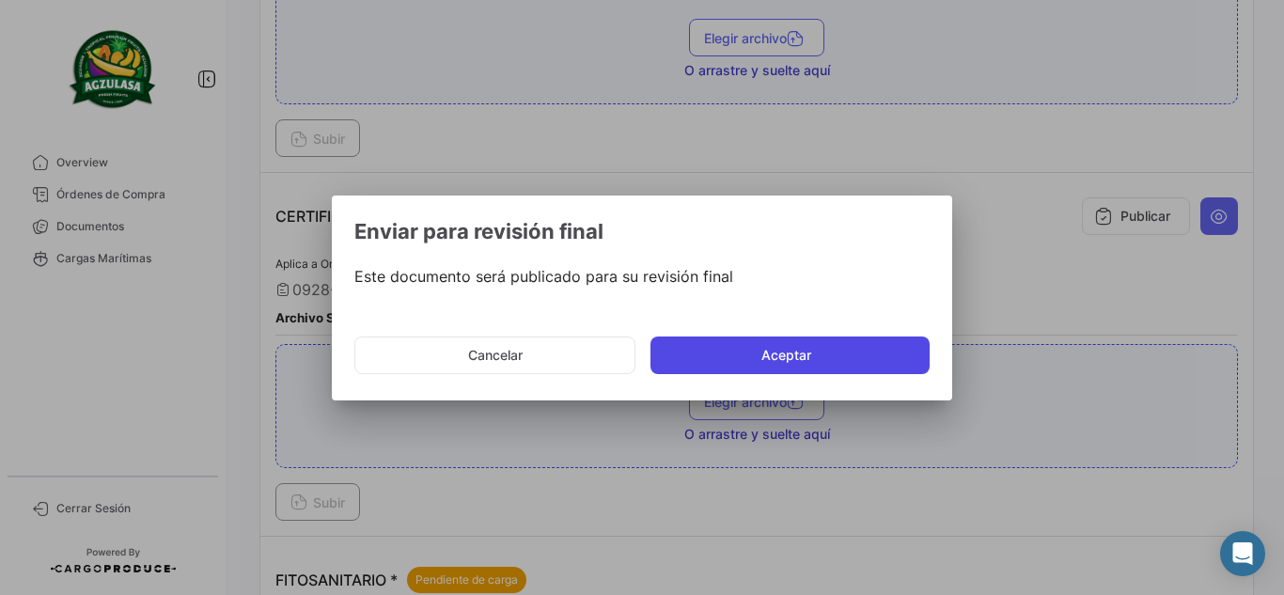
click at [870, 349] on button "Aceptar" at bounding box center [790, 356] width 279 height 38
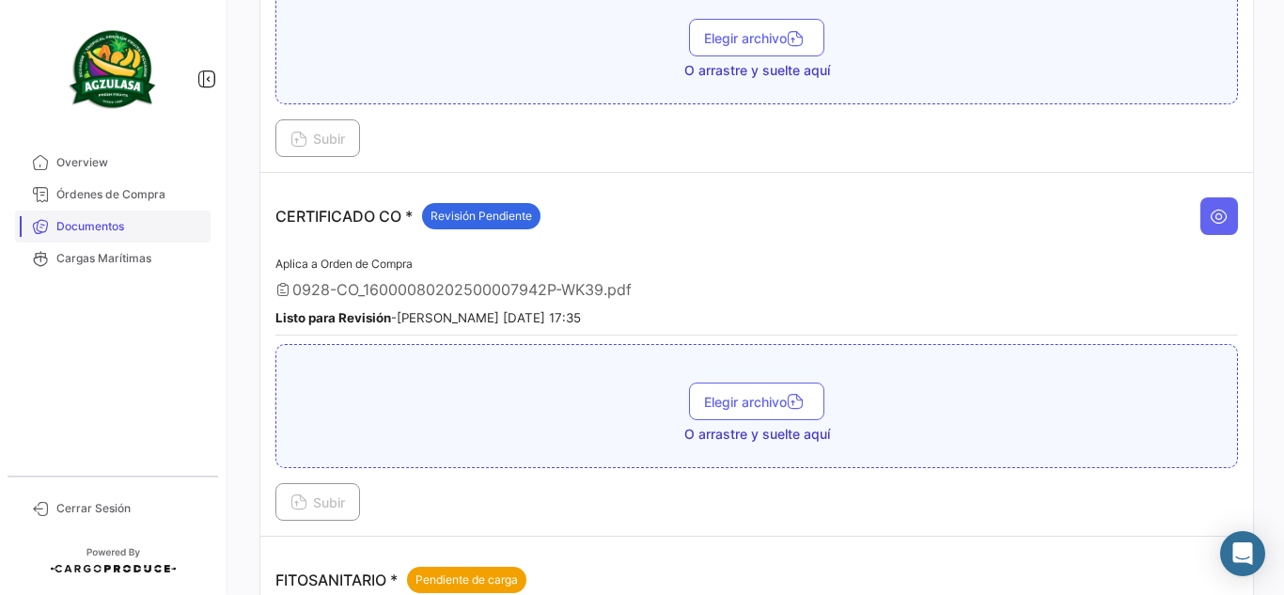
click at [149, 222] on span "Documentos" at bounding box center [129, 226] width 147 height 17
